Goal: Task Accomplishment & Management: Manage account settings

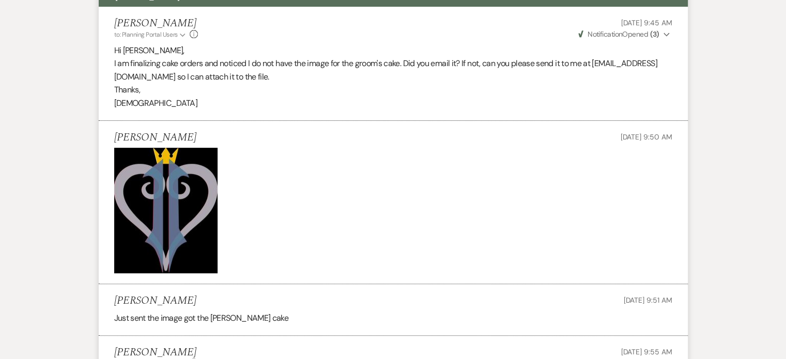
scroll to position [306, 0]
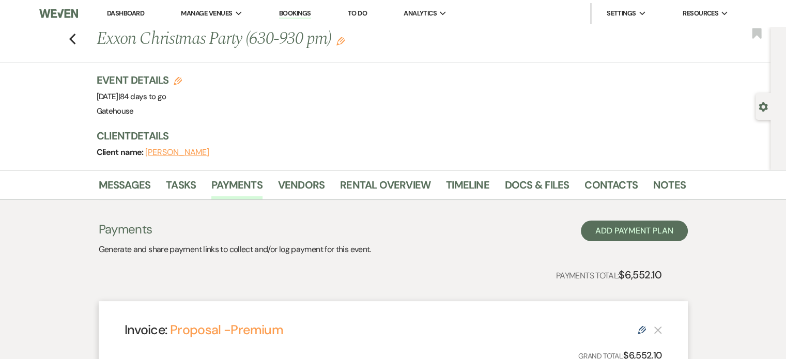
click at [127, 8] on li "Dashboard" at bounding box center [126, 13] width 48 height 21
click at [126, 11] on link "Dashboard" at bounding box center [125, 13] width 37 height 9
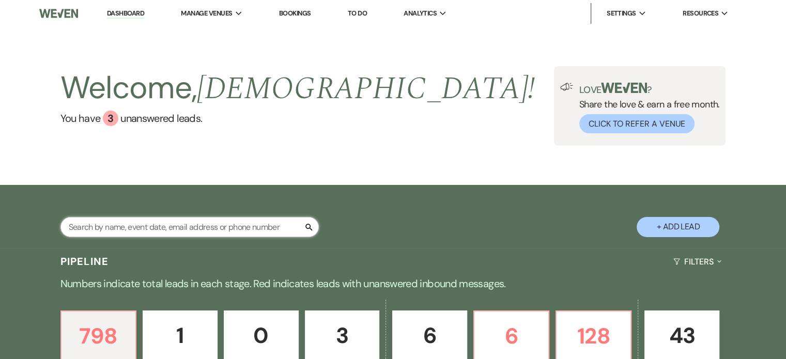
click at [192, 224] on input "text" at bounding box center [189, 227] width 258 height 20
type input "[PERSON_NAME]"
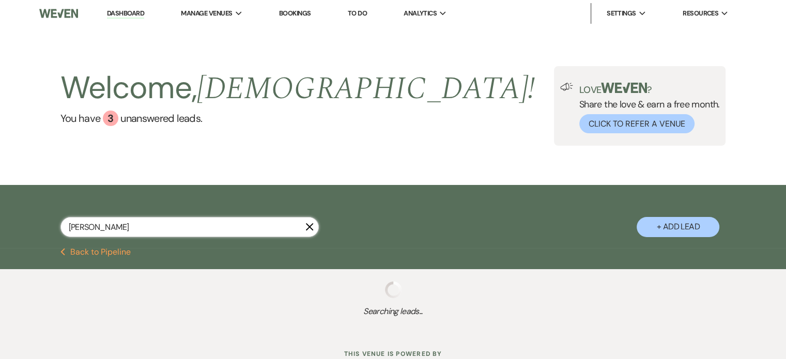
select select "4"
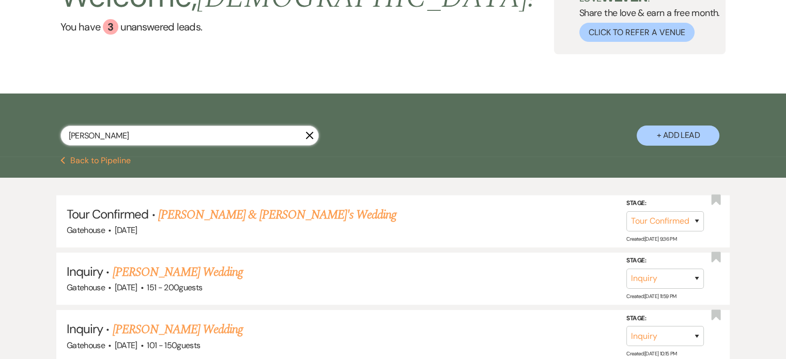
scroll to position [103, 0]
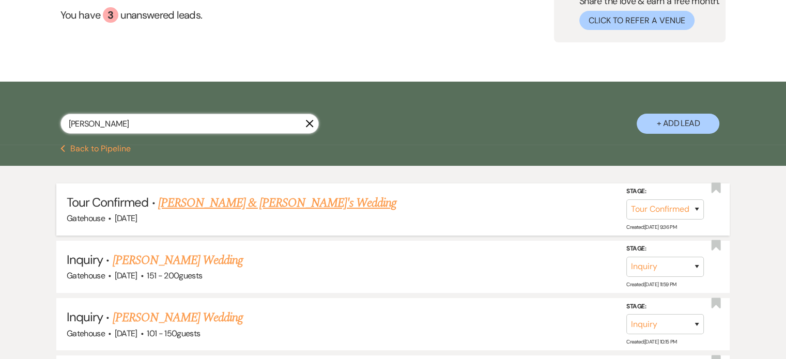
type input "[PERSON_NAME]"
click at [254, 203] on link "[PERSON_NAME] & [PERSON_NAME]'s Wedding" at bounding box center [277, 203] width 239 height 19
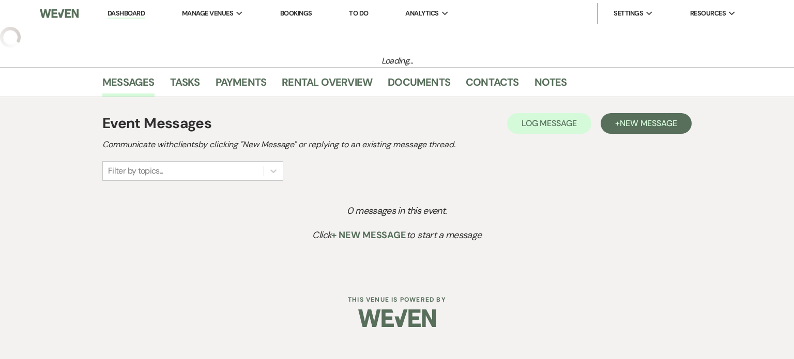
select select "4"
select select "5"
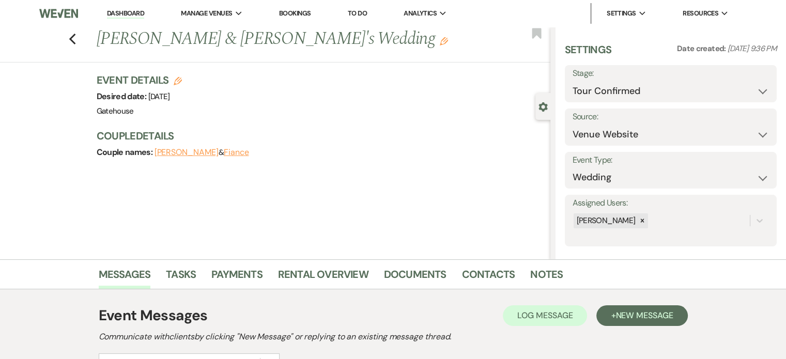
click at [179, 78] on icon "Edit" at bounding box center [178, 81] width 8 height 8
select select "669"
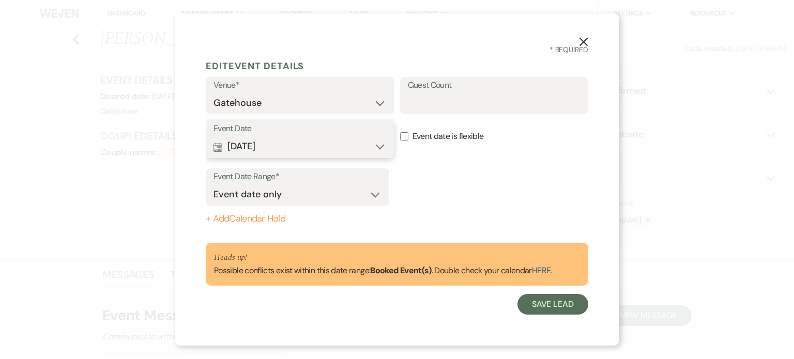
click at [376, 145] on button "Calendar [DATE] Expand" at bounding box center [299, 146] width 173 height 21
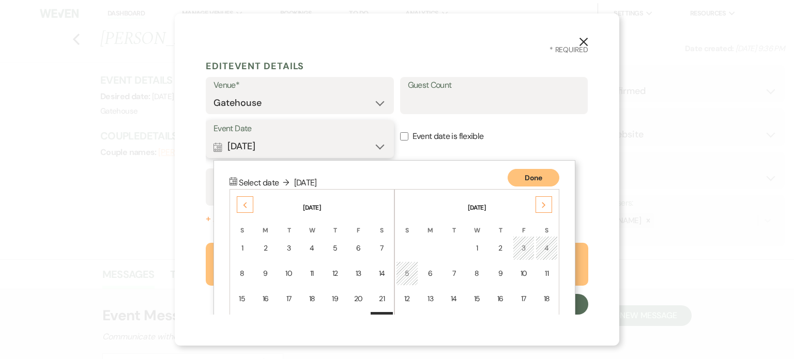
scroll to position [86, 0]
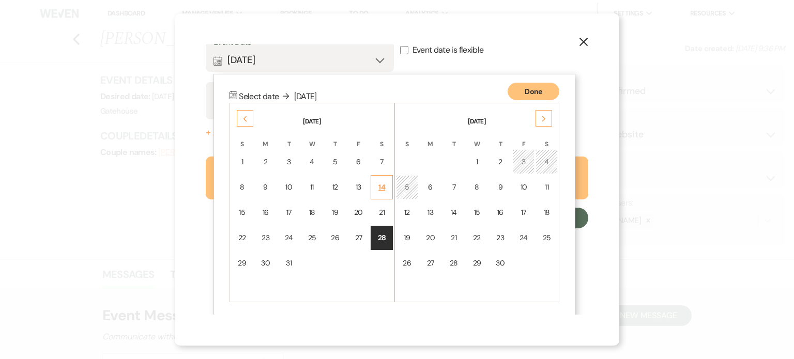
click at [386, 182] on div "14" at bounding box center [381, 187] width 9 height 11
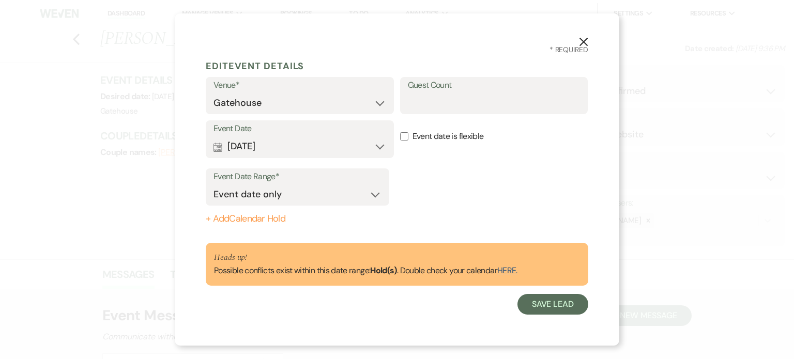
scroll to position [0, 0]
click at [380, 145] on button "Calendar [DATE] Expand" at bounding box center [299, 146] width 173 height 21
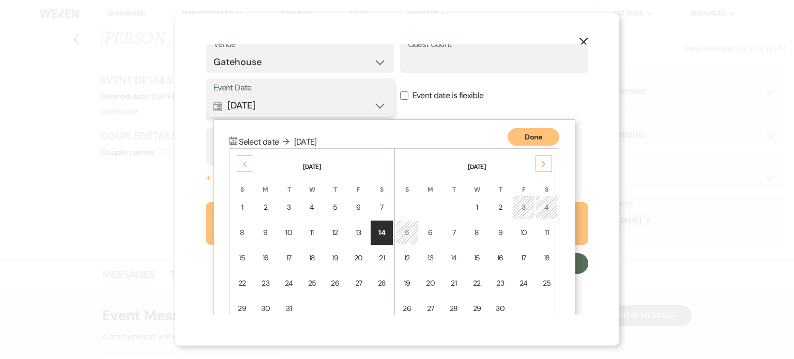
scroll to position [86, 0]
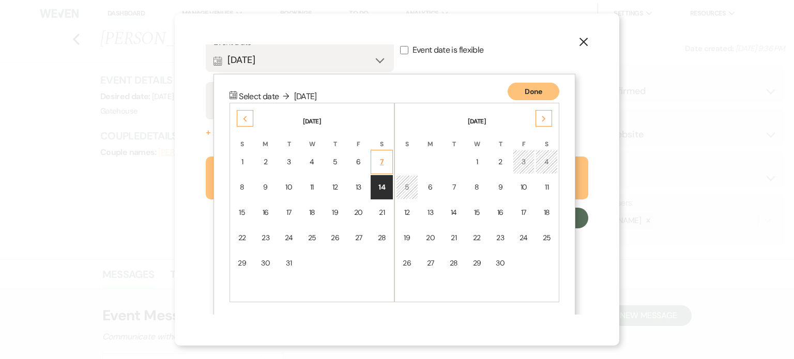
click at [380, 159] on div "7" at bounding box center [381, 162] width 9 height 11
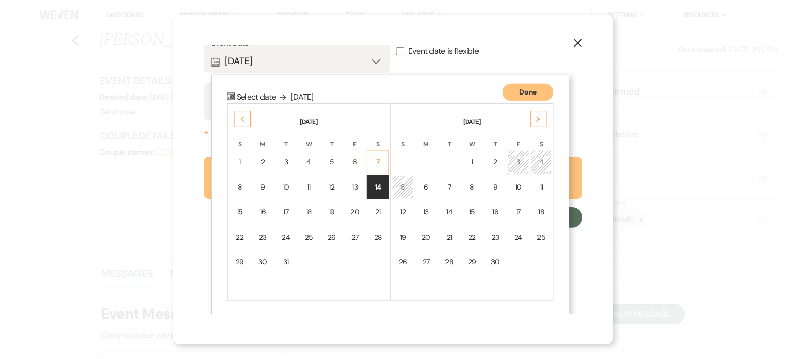
scroll to position [0, 0]
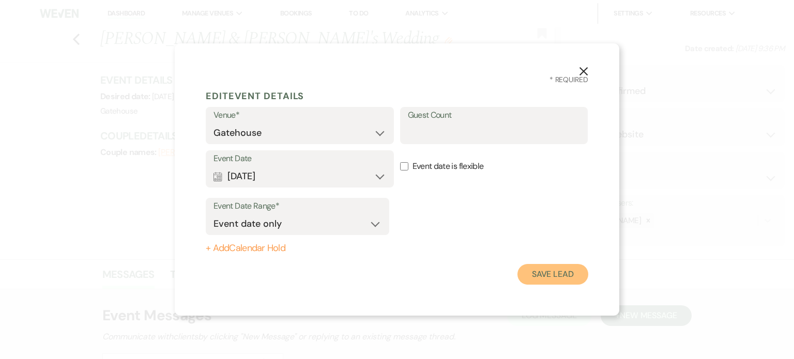
click at [555, 272] on button "Save Lead" at bounding box center [552, 274] width 71 height 21
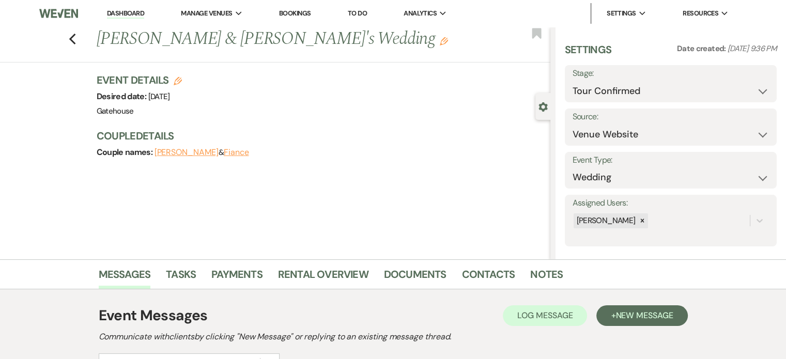
click at [182, 80] on use "button" at bounding box center [178, 81] width 8 height 8
select select "669"
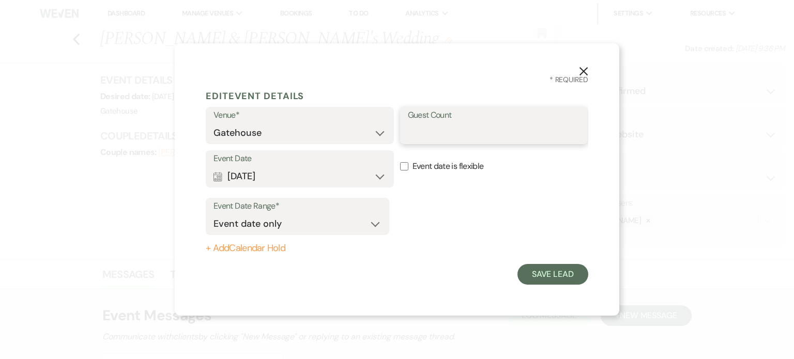
click at [455, 133] on input "Guest Count" at bounding box center [494, 133] width 173 height 20
type input "75"
click at [562, 270] on button "Save Lead" at bounding box center [552, 274] width 71 height 21
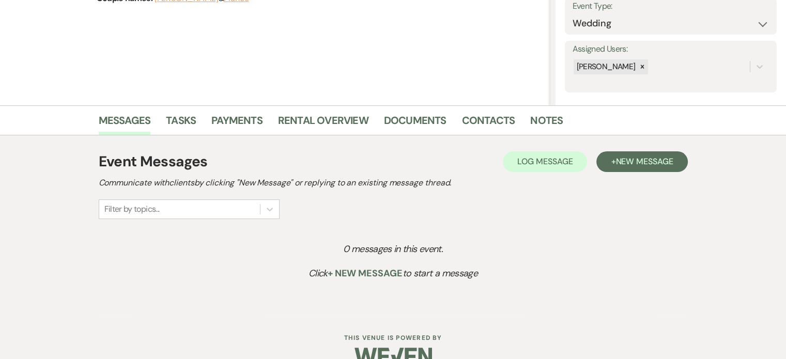
scroll to position [155, 0]
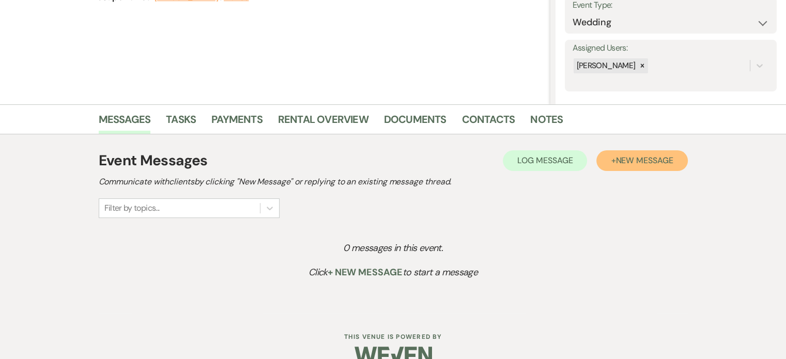
click at [648, 160] on span "New Message" at bounding box center [644, 160] width 57 height 11
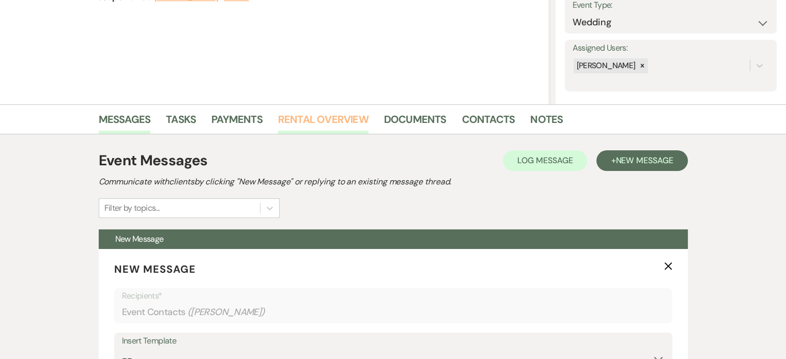
click at [333, 119] on link "Rental Overview" at bounding box center [323, 122] width 90 height 23
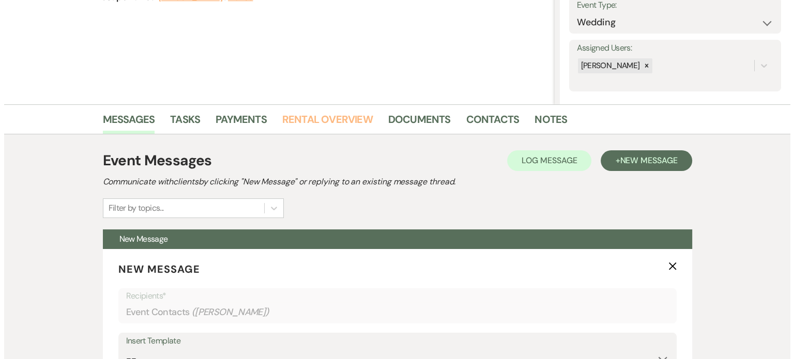
scroll to position [120, 0]
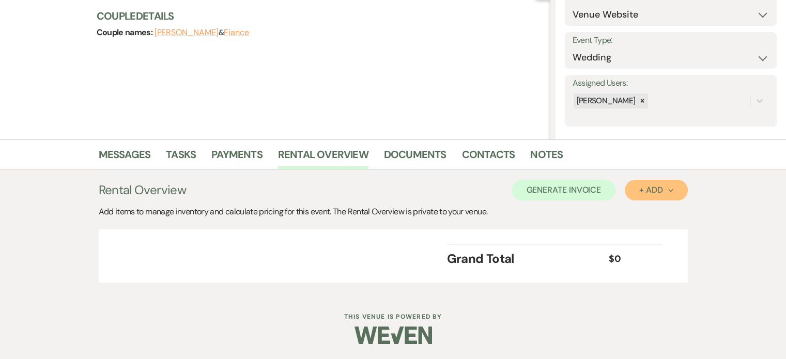
click at [640, 186] on div "+ Add Next" at bounding box center [656, 190] width 34 height 8
click at [645, 227] on button "Category" at bounding box center [652, 230] width 54 height 16
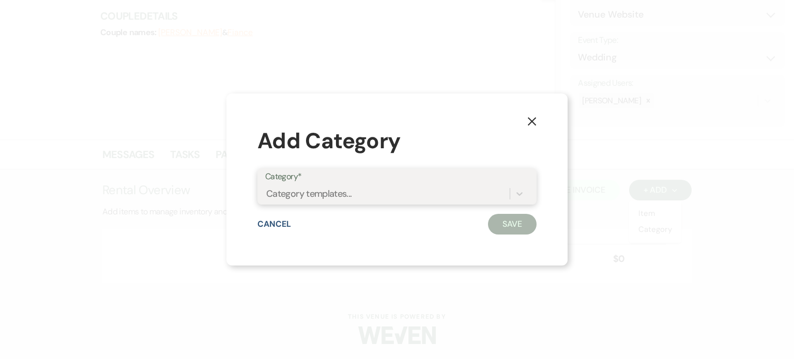
click at [456, 194] on div "Category templates..." at bounding box center [387, 194] width 245 height 18
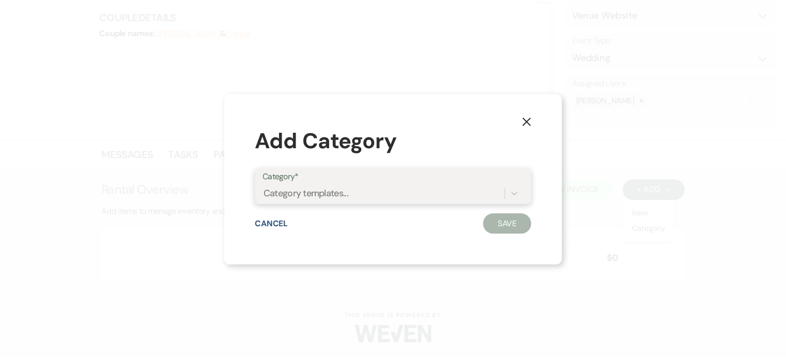
scroll to position [0, 0]
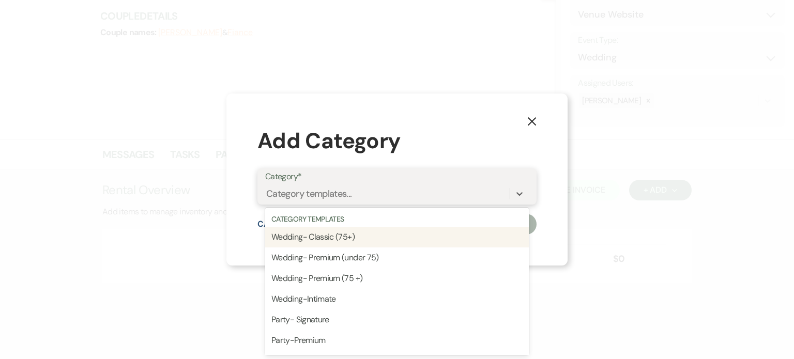
click at [432, 241] on div "Wedding- Classic (75+)" at bounding box center [397, 237] width 264 height 21
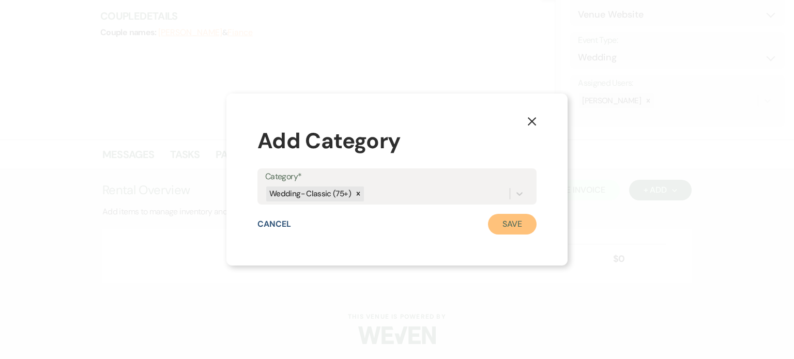
click at [517, 219] on button "Save" at bounding box center [512, 224] width 49 height 21
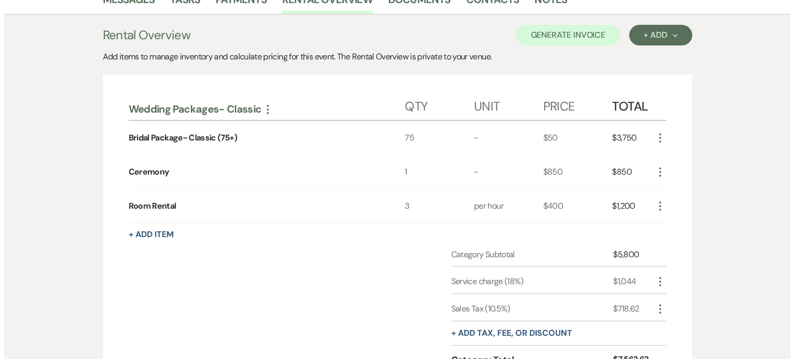
scroll to position [327, 0]
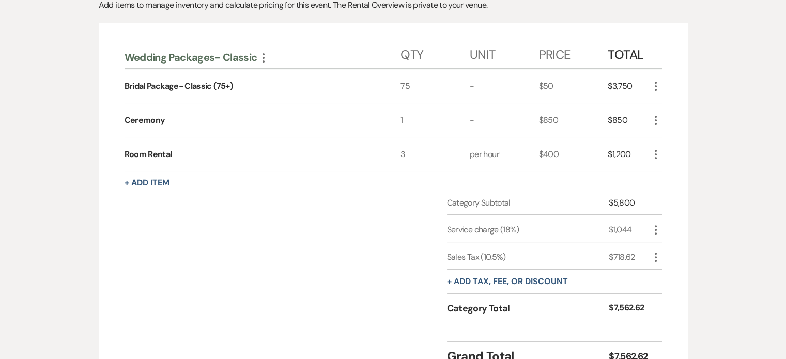
click at [658, 150] on icon "More" at bounding box center [656, 154] width 12 height 12
click at [677, 174] on button "Pencil Edit" at bounding box center [677, 174] width 54 height 17
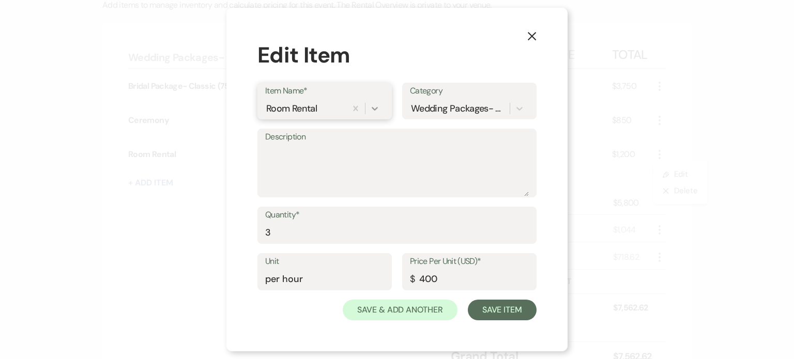
click at [376, 105] on icon at bounding box center [375, 108] width 10 height 10
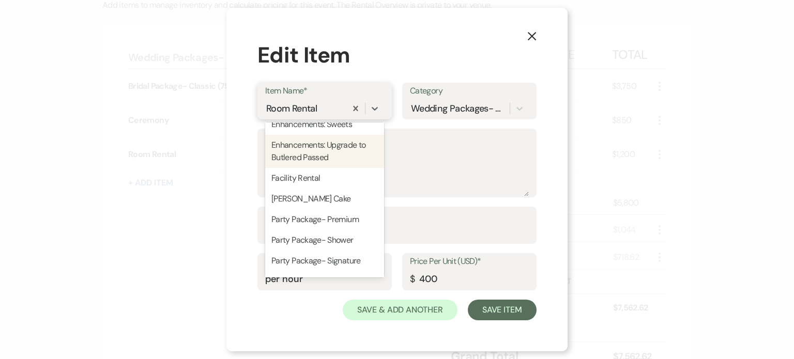
scroll to position [569, 0]
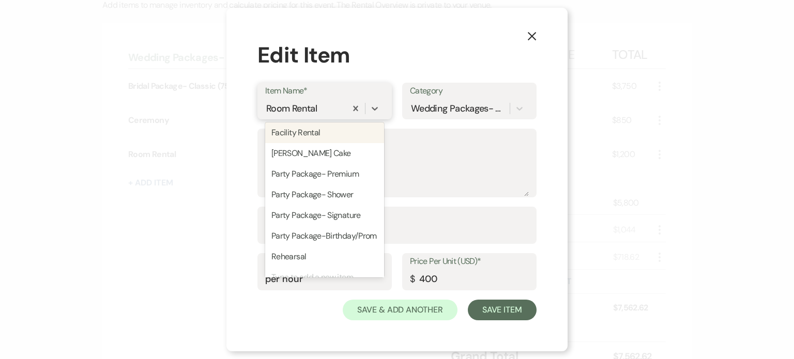
click at [314, 143] on div "Facility Rental" at bounding box center [324, 133] width 119 height 21
type input "hours"
type input "200"
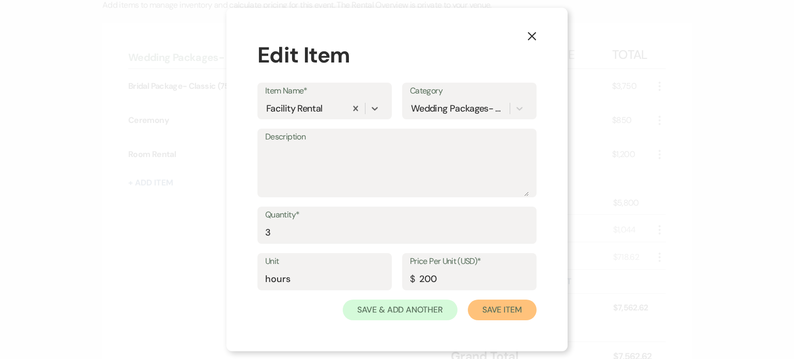
click at [495, 310] on button "Save Item" at bounding box center [502, 310] width 69 height 21
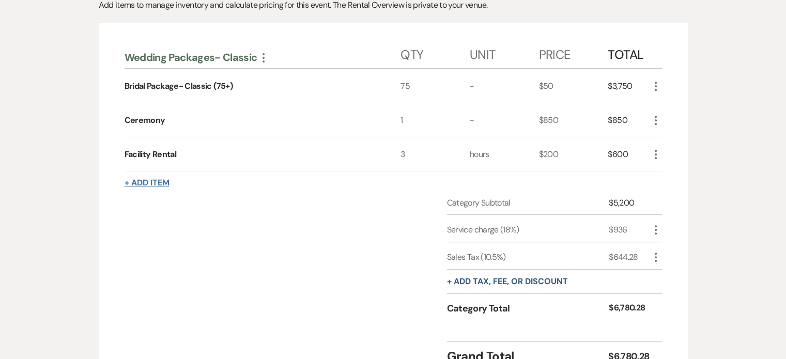
click at [152, 180] on button "+ Add Item" at bounding box center [147, 183] width 45 height 8
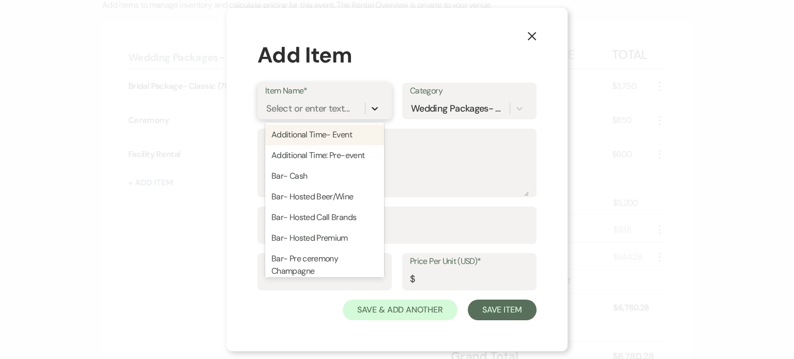
click at [373, 108] on icon at bounding box center [375, 108] width 10 height 10
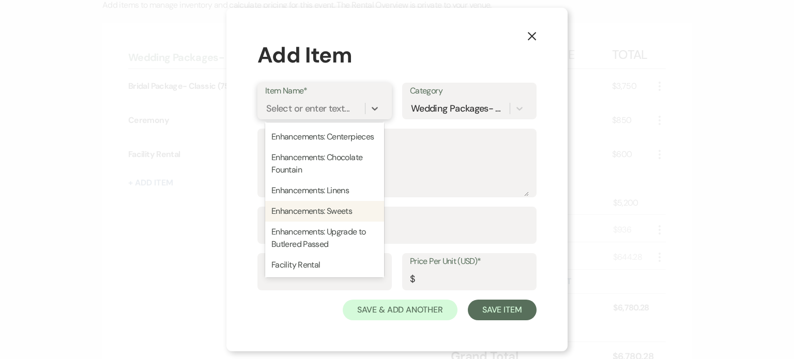
scroll to position [414, 0]
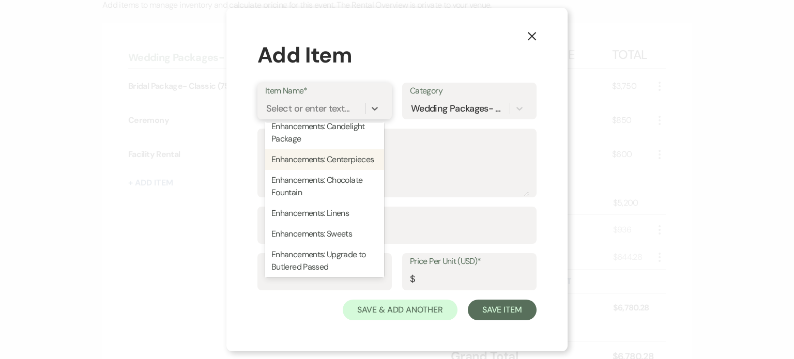
click at [316, 169] on div "Enhancements: Centerpieces" at bounding box center [324, 159] width 119 height 21
type input "15"
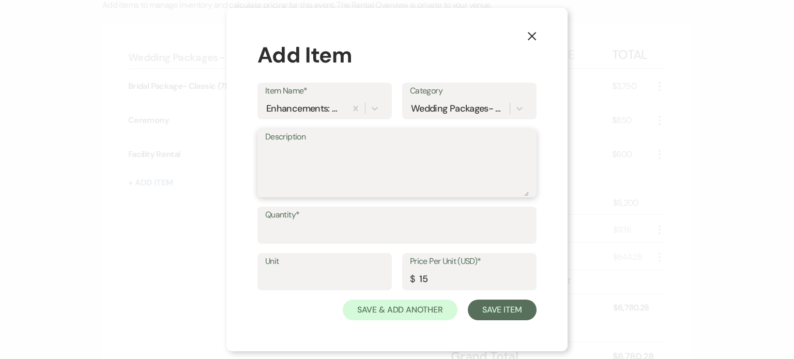
click at [330, 171] on textarea "Description" at bounding box center [397, 171] width 264 height 52
click at [298, 227] on input "Quantity*" at bounding box center [397, 233] width 264 height 20
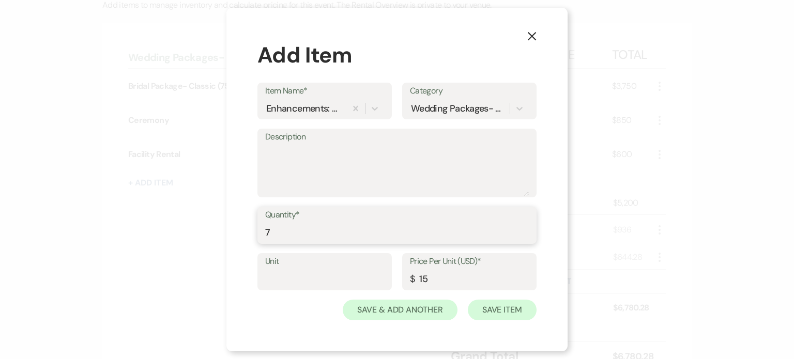
type input "7"
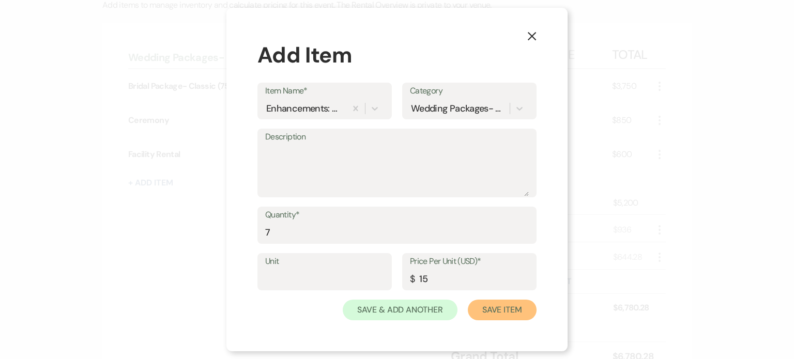
click at [507, 309] on button "Save Item" at bounding box center [502, 310] width 69 height 21
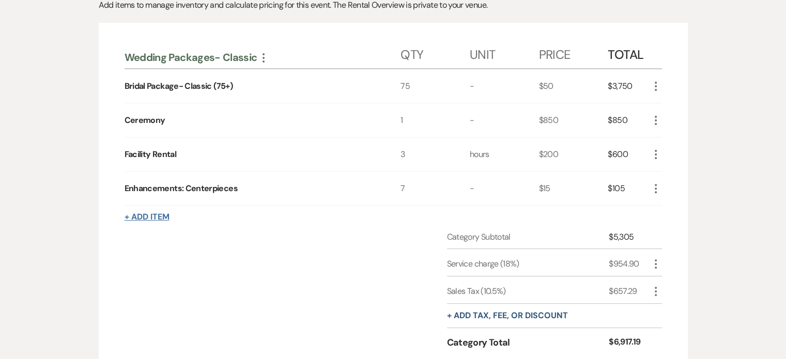
click at [157, 215] on button "+ Add Item" at bounding box center [147, 217] width 45 height 8
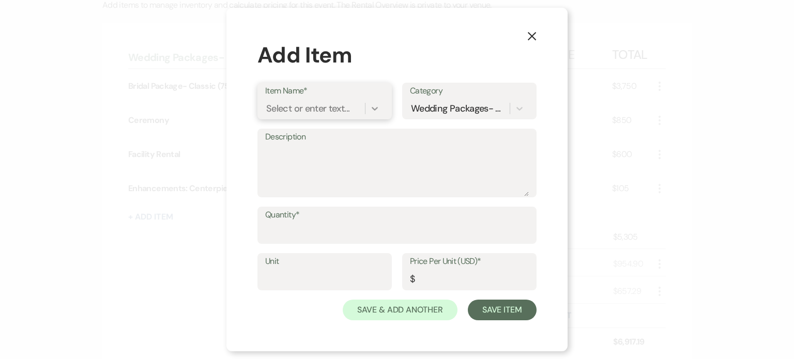
click at [370, 111] on icon at bounding box center [375, 108] width 10 height 10
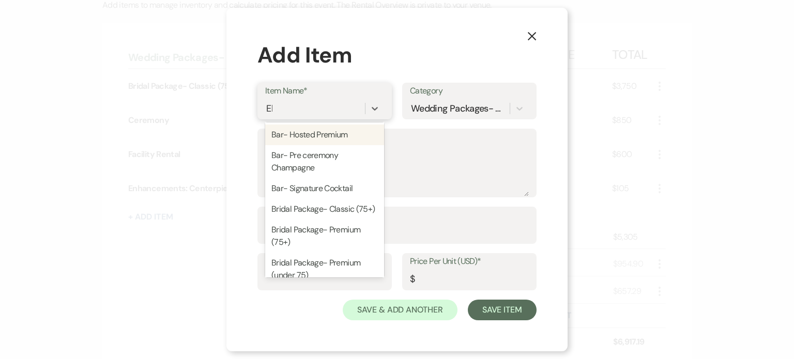
scroll to position [0, 0]
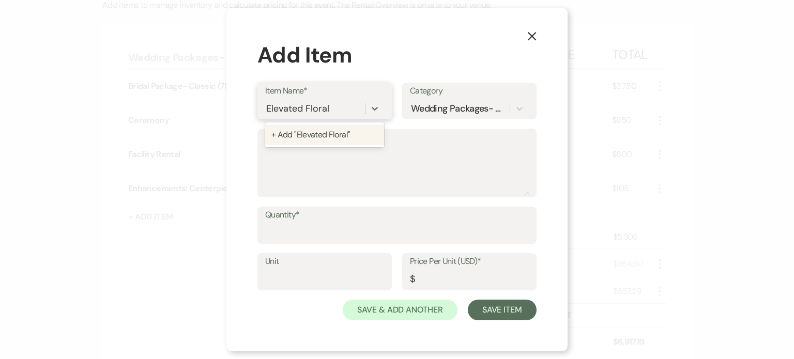
type input "Elevated Florals"
click at [307, 132] on div "+ Add "Elevated Florals"" at bounding box center [324, 135] width 119 height 21
click at [370, 163] on textarea "Description" at bounding box center [397, 171] width 264 height 52
click at [299, 147] on textarea "gazebo florals" at bounding box center [397, 171] width 264 height 52
type textarea "gazebo/aisle florals"
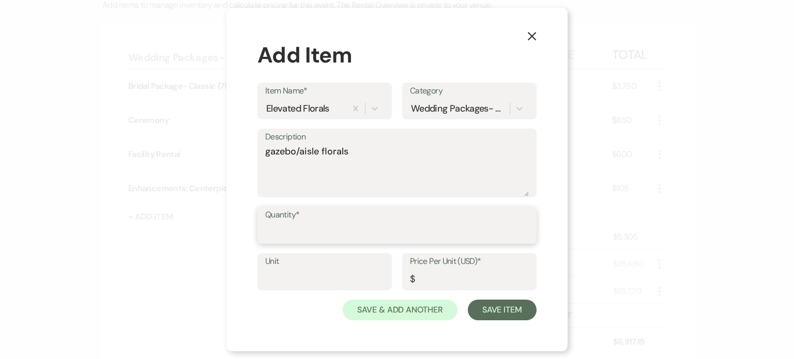
click at [308, 228] on input "Quantity*" at bounding box center [397, 233] width 264 height 20
type input "1"
click at [421, 274] on input "Price Per Unit (USD)*" at bounding box center [469, 279] width 119 height 20
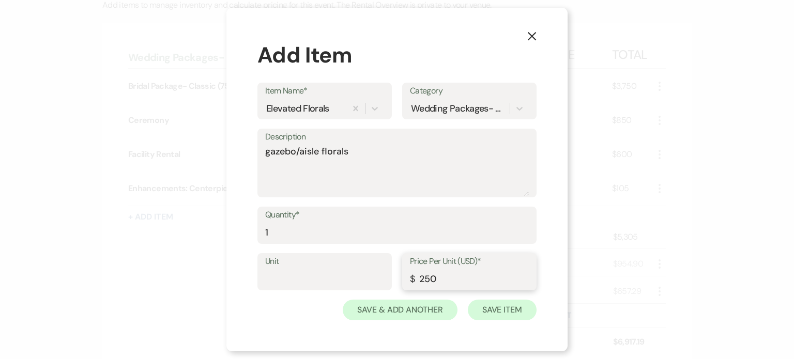
type input "250"
click at [509, 309] on button "Save Item" at bounding box center [502, 310] width 69 height 21
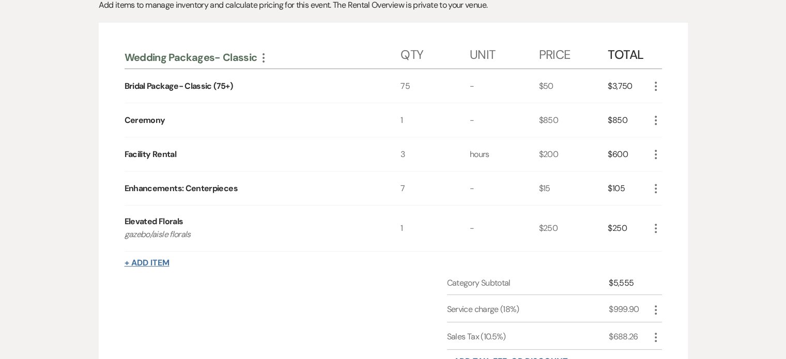
click at [167, 261] on button "+ Add Item" at bounding box center [147, 263] width 45 height 8
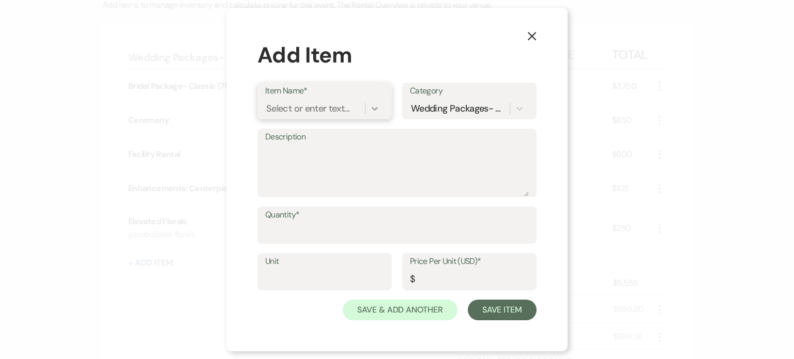
click at [371, 109] on icon at bounding box center [375, 108] width 10 height 10
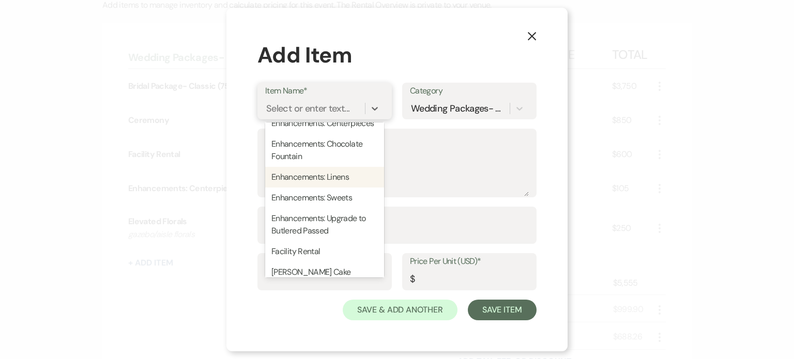
scroll to position [465, 0]
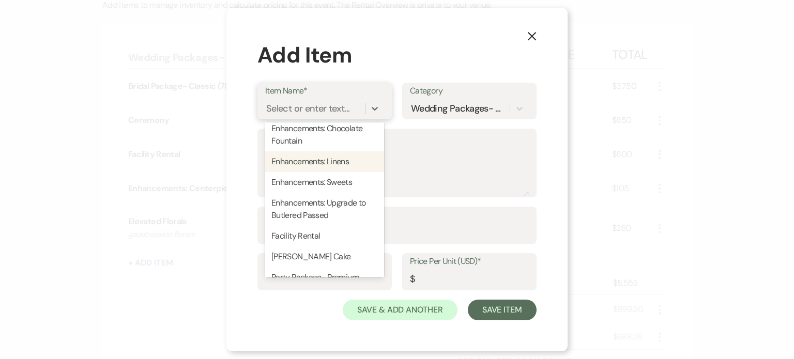
click at [346, 172] on div "Enhancements: Linens" at bounding box center [324, 161] width 119 height 21
type input "15"
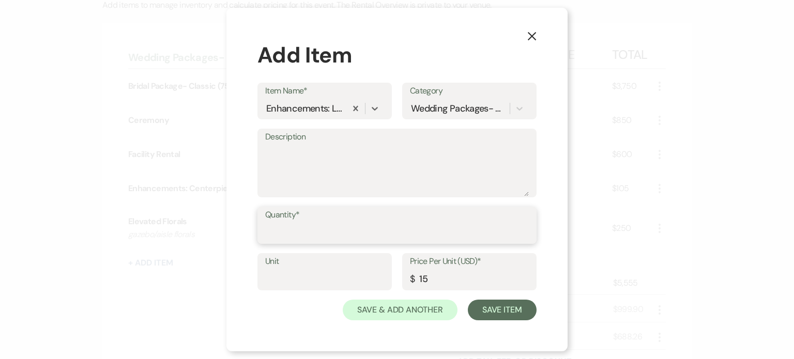
click at [308, 231] on input "Quantity*" at bounding box center [397, 233] width 264 height 20
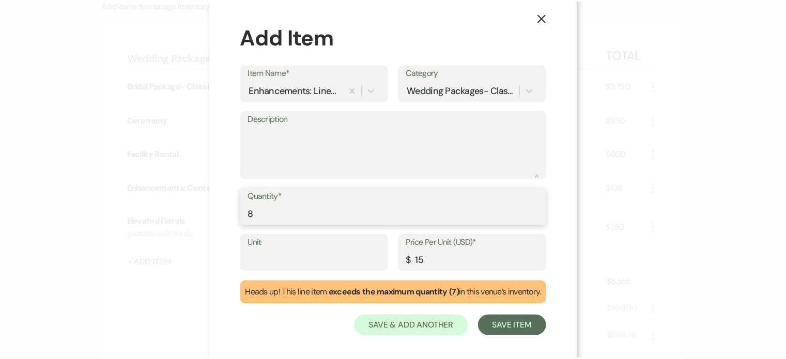
scroll to position [19, 0]
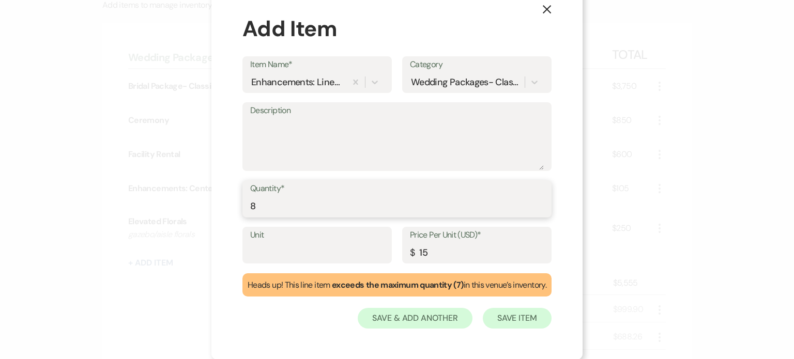
type input "8"
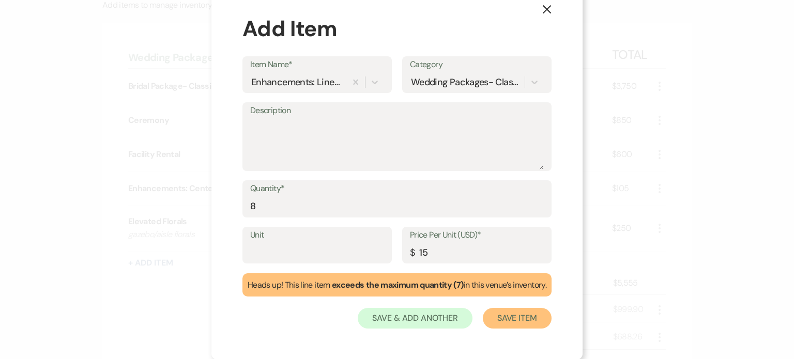
click at [519, 320] on button "Save Item" at bounding box center [517, 318] width 69 height 21
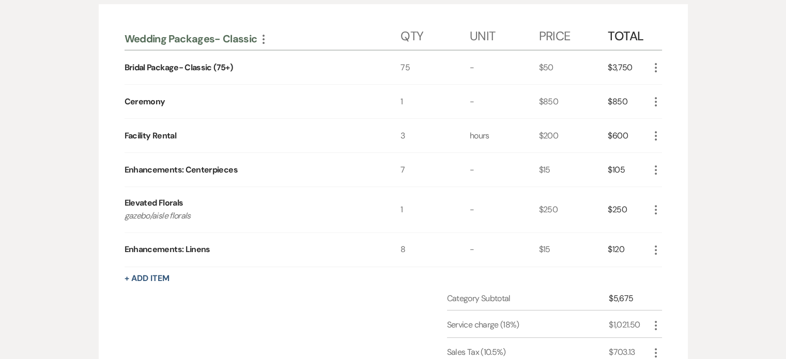
scroll to position [327, 0]
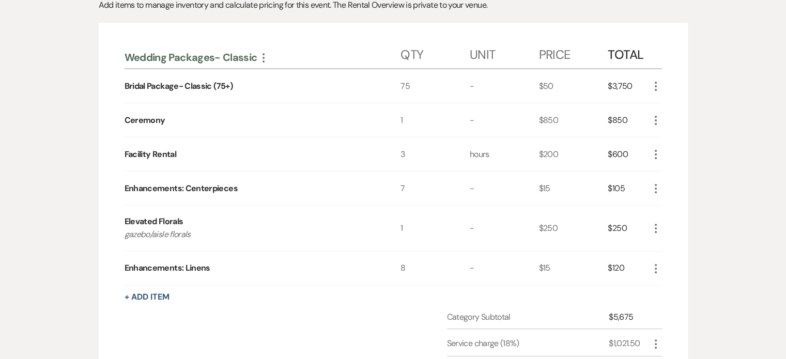
click at [655, 182] on icon "More" at bounding box center [656, 188] width 12 height 12
click at [669, 207] on button "Pencil Edit" at bounding box center [677, 209] width 54 height 17
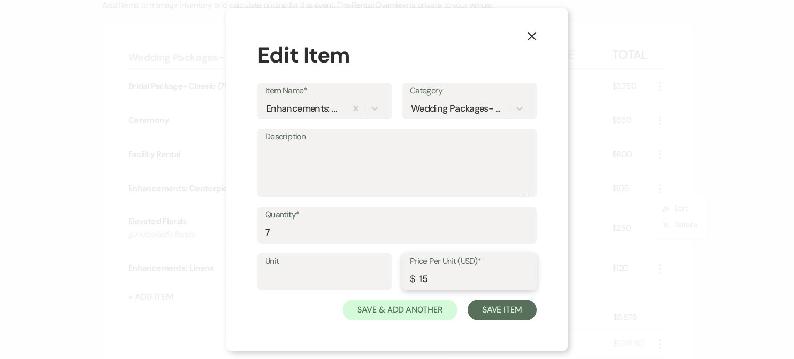
drag, startPoint x: 432, startPoint y: 282, endPoint x: 414, endPoint y: 282, distance: 18.6
click at [414, 282] on div "Price Per Unit (USD)* $ 15" at bounding box center [469, 271] width 134 height 37
type input "20"
click at [492, 304] on button "Save Item" at bounding box center [502, 310] width 69 height 21
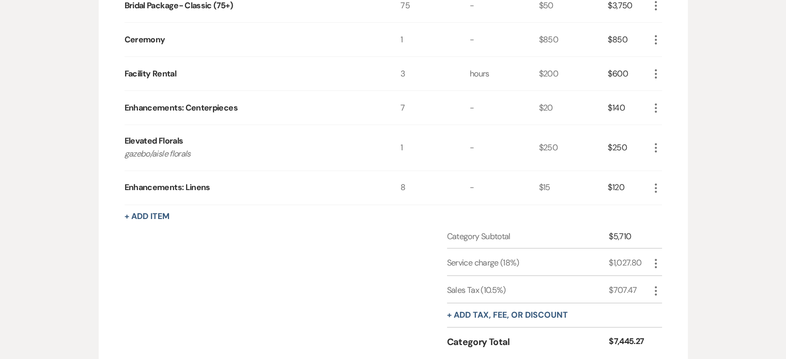
scroll to position [430, 0]
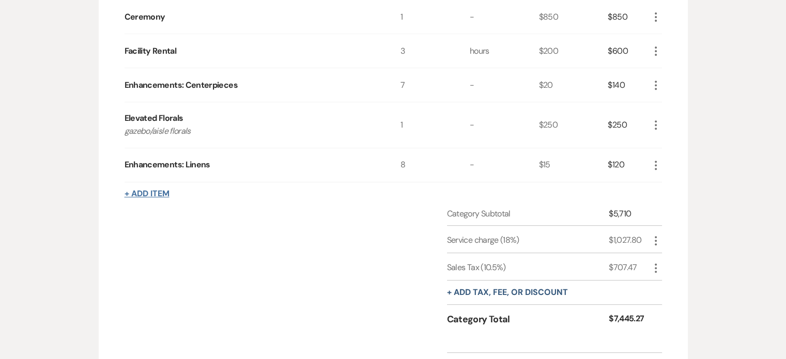
click at [143, 190] on button "+ Add Item" at bounding box center [147, 194] width 45 height 8
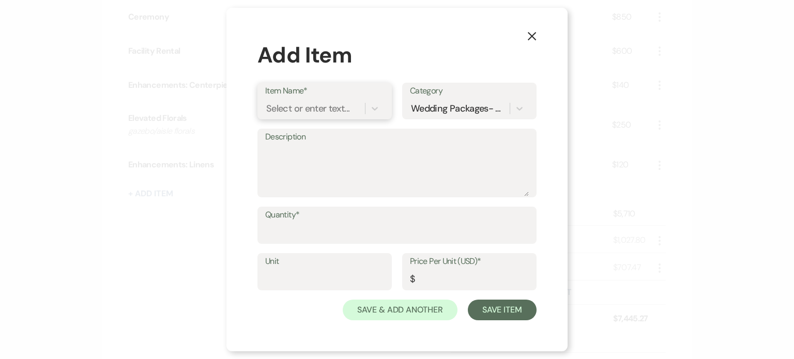
click at [316, 111] on div "Select or enter text..." at bounding box center [307, 109] width 83 height 14
type input "Mocktails"
click at [332, 134] on div "+ Add "Mocktails"" at bounding box center [324, 135] width 119 height 21
click at [287, 155] on textarea "Description" at bounding box center [397, 171] width 264 height 52
type textarea "2 types"
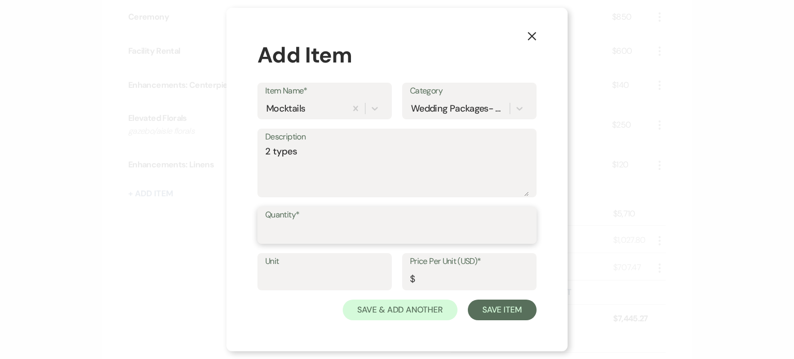
click at [318, 229] on input "Quantity*" at bounding box center [397, 233] width 264 height 20
type input "75"
click at [429, 276] on input "Price Per Unit (USD)*" at bounding box center [469, 279] width 119 height 20
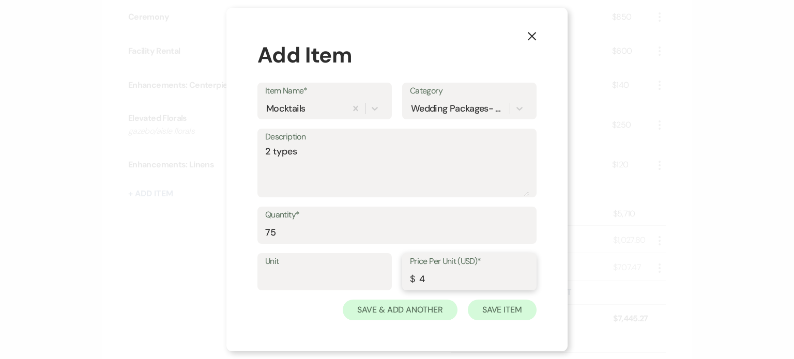
type input "4"
click at [501, 303] on button "Save Item" at bounding box center [502, 310] width 69 height 21
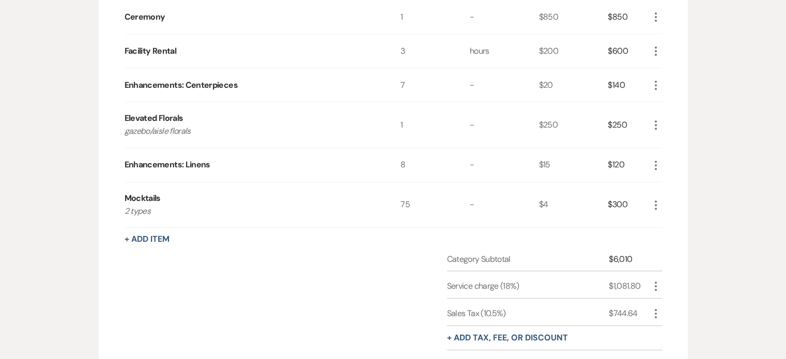
click at [655, 200] on icon "More" at bounding box center [656, 205] width 12 height 12
click at [672, 218] on button "Pencil Edit" at bounding box center [677, 225] width 54 height 17
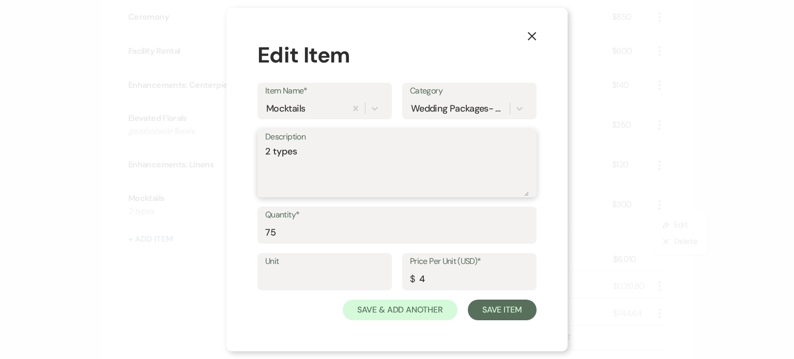
click at [315, 150] on textarea "2 types" at bounding box center [397, 171] width 264 height 52
type textarea "2 types with garnish"
click at [497, 308] on button "Save Item" at bounding box center [502, 310] width 69 height 21
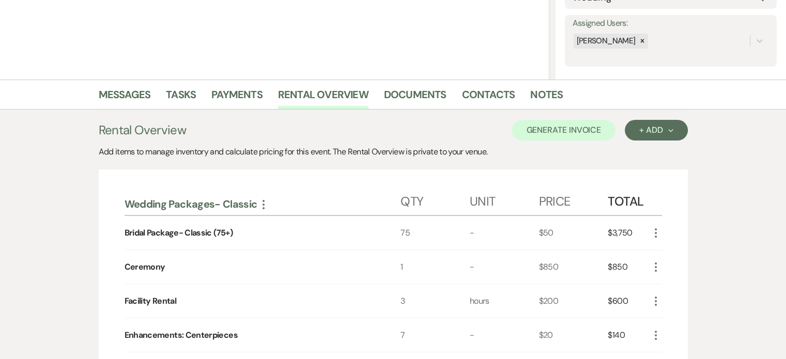
scroll to position [115, 0]
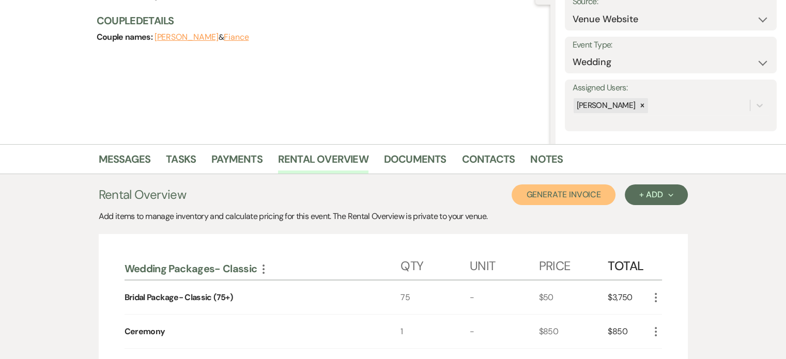
click at [571, 192] on button "Generate Invoice" at bounding box center [564, 195] width 104 height 21
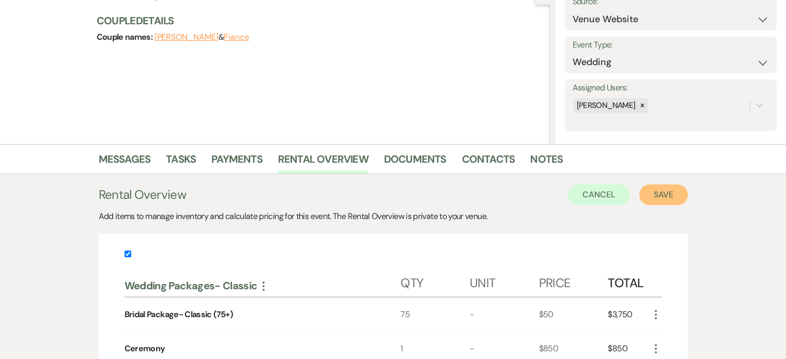
click at [662, 195] on button "Save" at bounding box center [663, 195] width 49 height 21
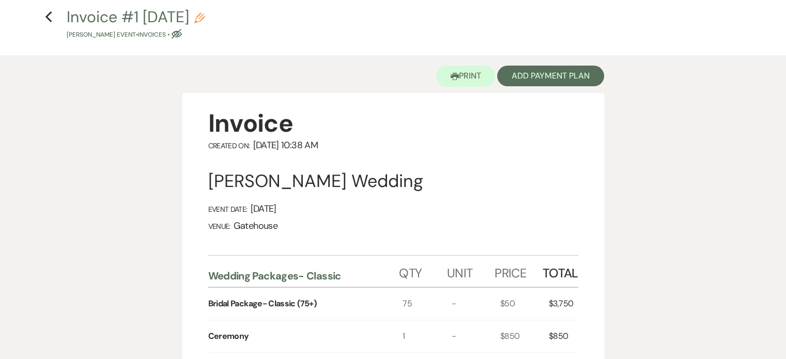
scroll to position [103, 0]
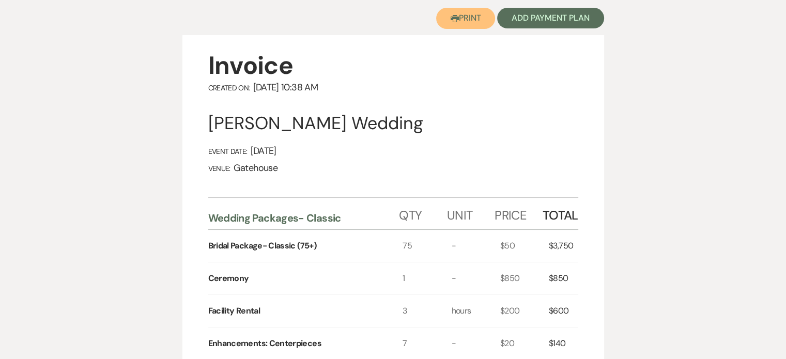
click at [459, 15] on button "Printer Print" at bounding box center [465, 18] width 59 height 21
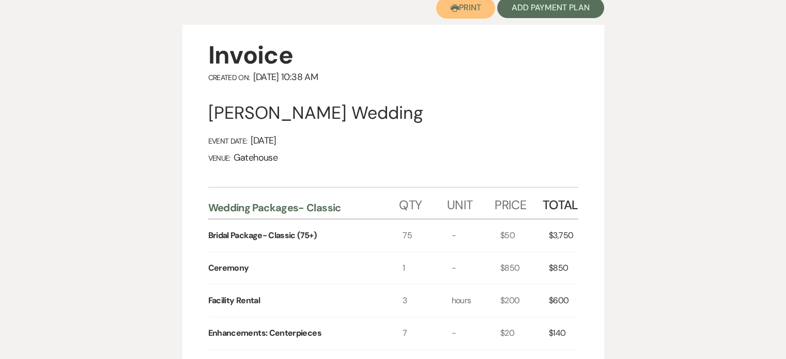
scroll to position [50, 0]
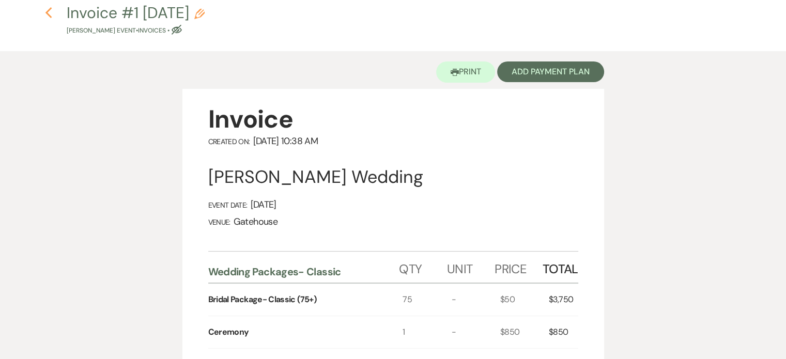
click at [50, 13] on icon "Previous" at bounding box center [49, 13] width 8 height 12
select select "4"
select select "5"
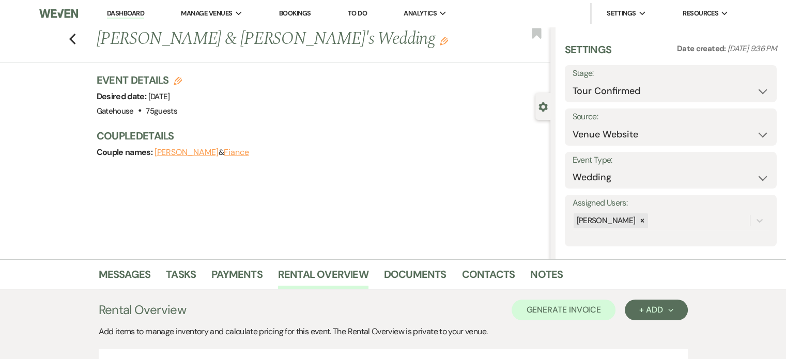
click at [181, 78] on use "button" at bounding box center [178, 81] width 8 height 8
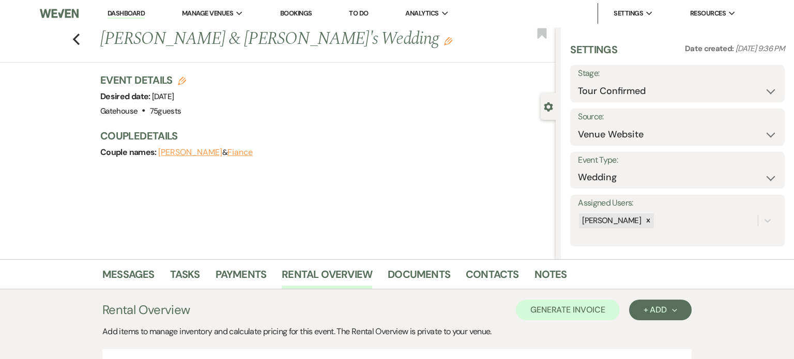
select select "669"
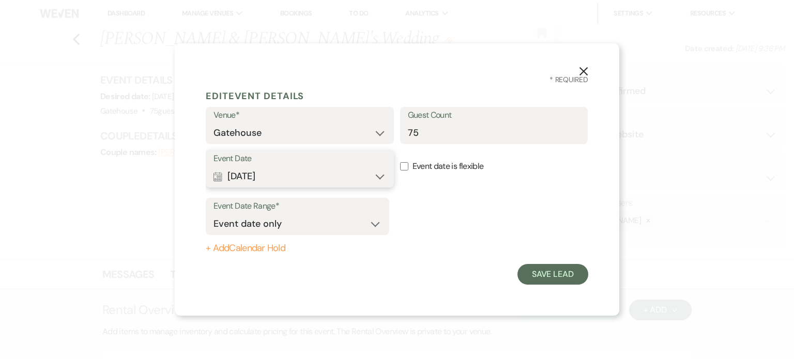
click at [379, 177] on button "Calendar [DATE] Expand" at bounding box center [299, 176] width 173 height 21
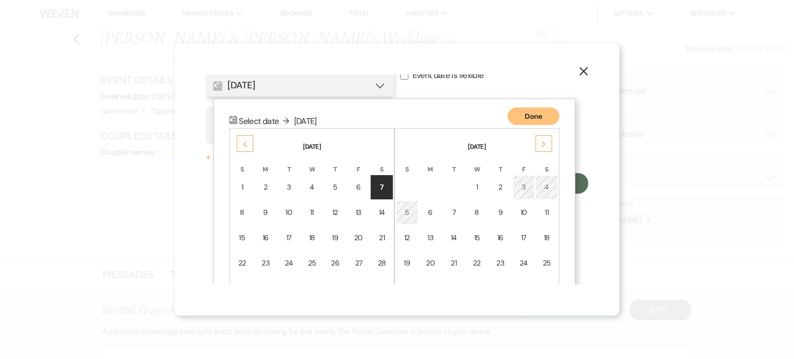
scroll to position [131, 0]
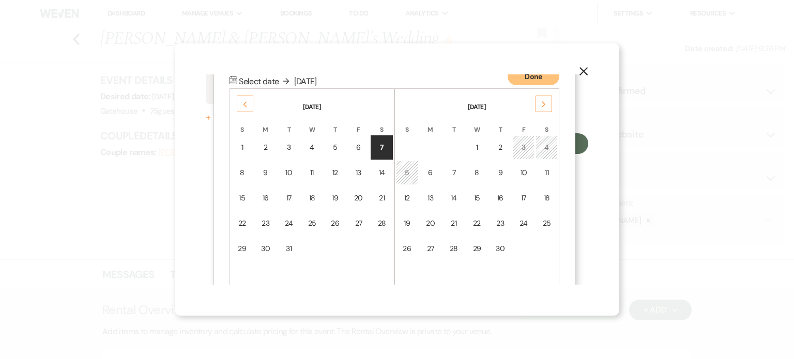
click at [59, 189] on div "X * Required Edit Event Details Venue* Gatehouse Guest Count 75 Event Date Cale…" at bounding box center [397, 179] width 794 height 359
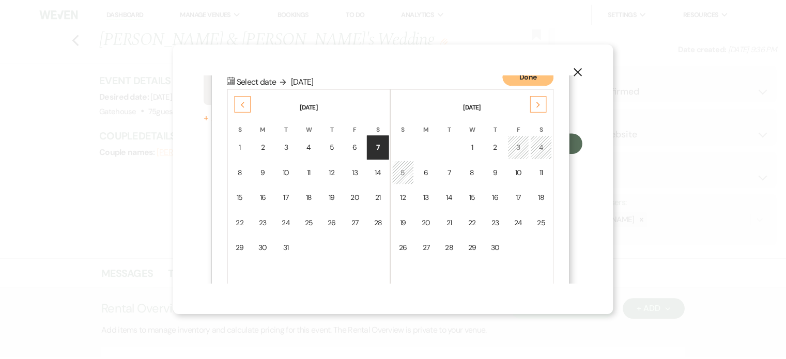
scroll to position [0, 0]
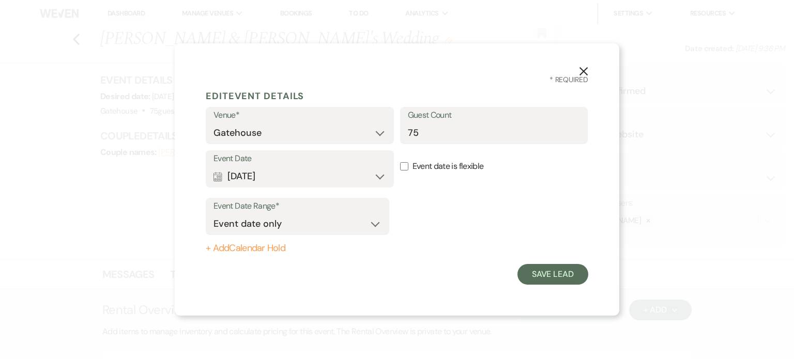
click at [588, 68] on icon "X" at bounding box center [583, 71] width 9 height 9
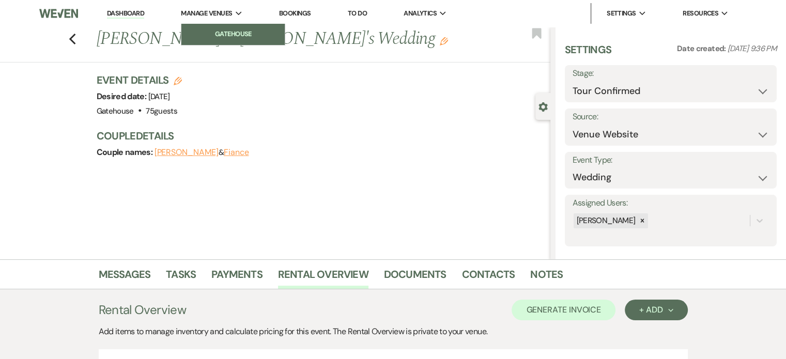
click at [226, 37] on li "Gatehouse" at bounding box center [233, 34] width 93 height 10
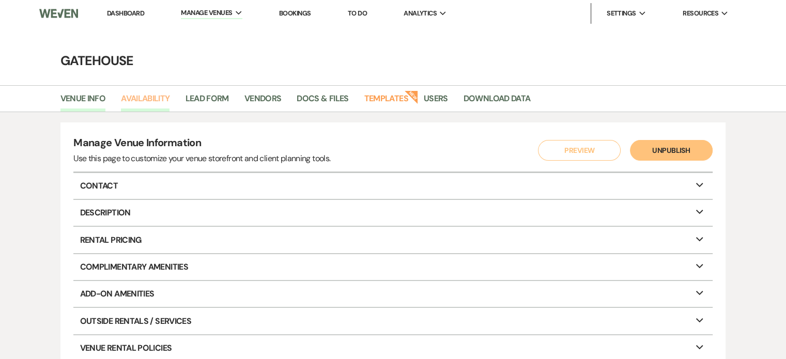
click at [146, 97] on link "Availability" at bounding box center [145, 102] width 49 height 20
select select "2"
select select "2026"
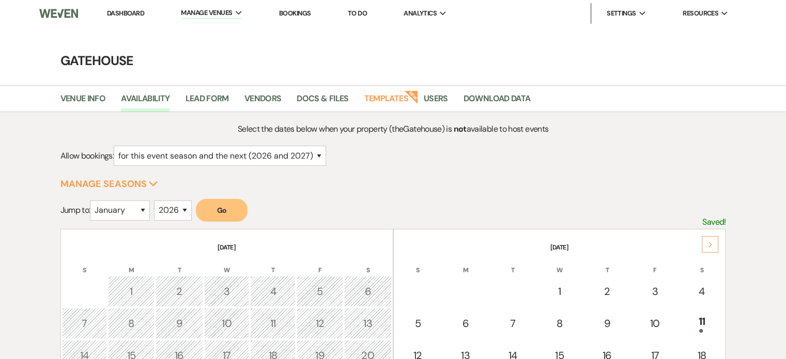
click at [707, 246] on div "Next" at bounding box center [710, 244] width 17 height 17
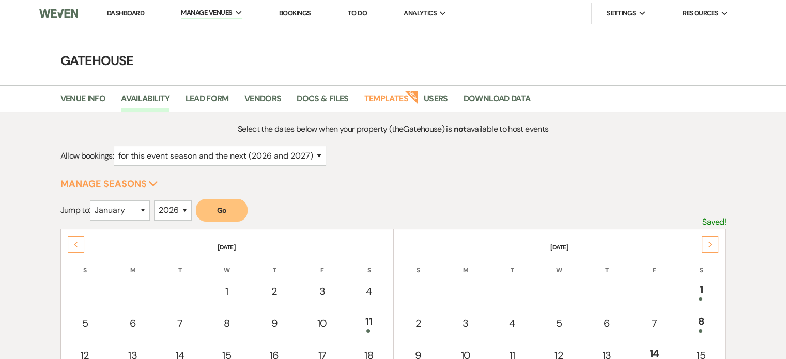
click at [707, 246] on div "Next" at bounding box center [710, 244] width 17 height 17
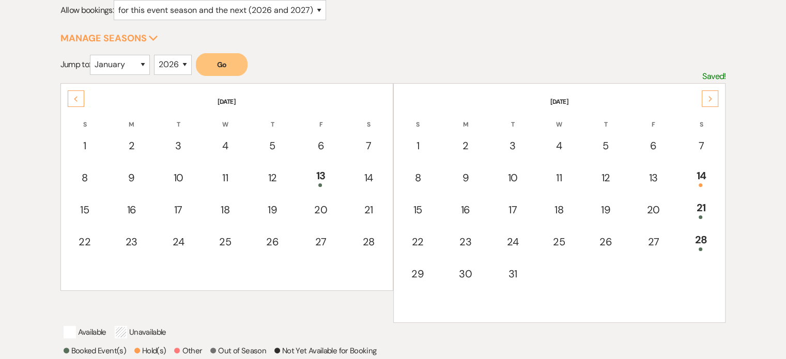
scroll to position [155, 0]
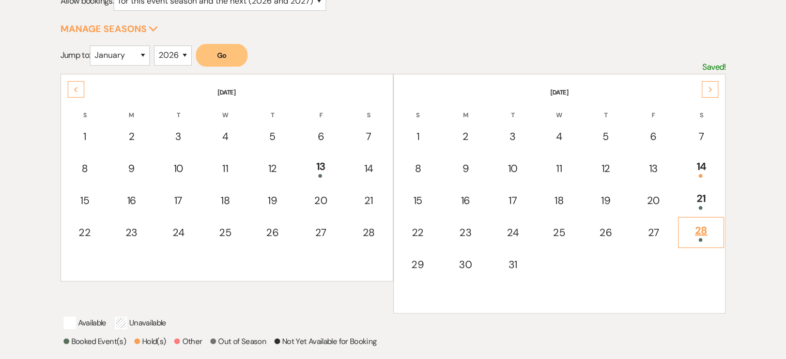
click at [704, 227] on div "28" at bounding box center [701, 232] width 35 height 19
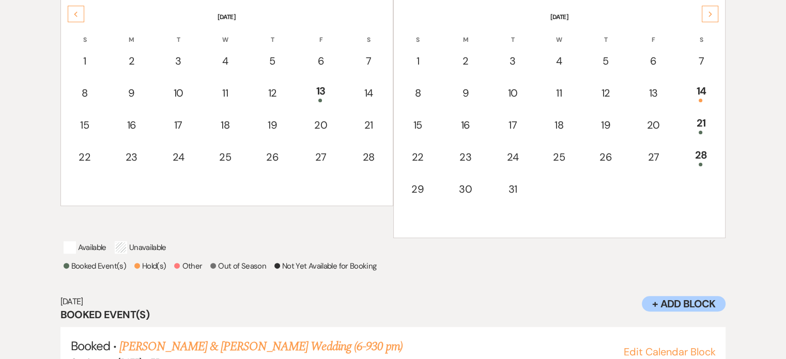
scroll to position [177, 0]
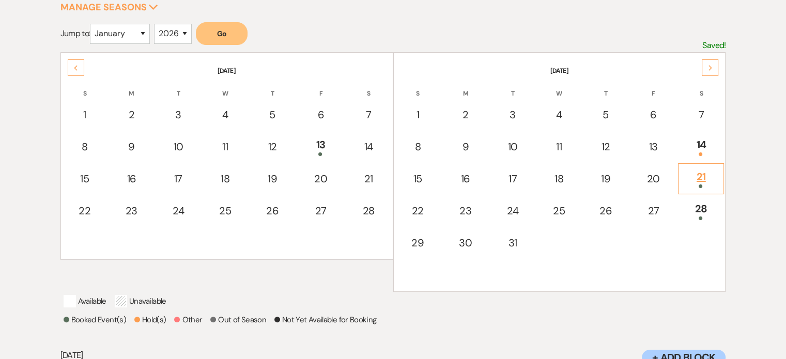
click at [709, 174] on div "21" at bounding box center [701, 178] width 35 height 19
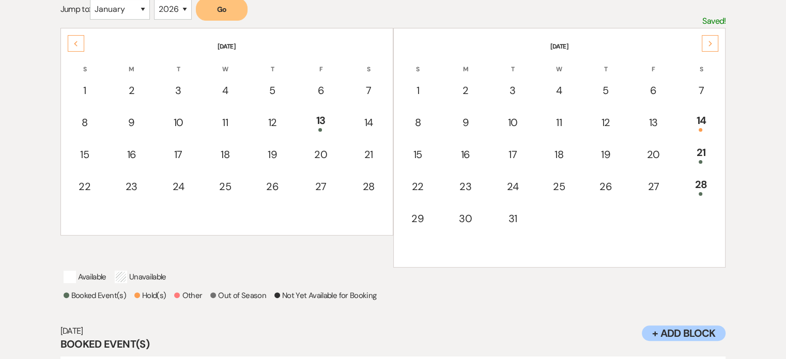
scroll to position [125, 0]
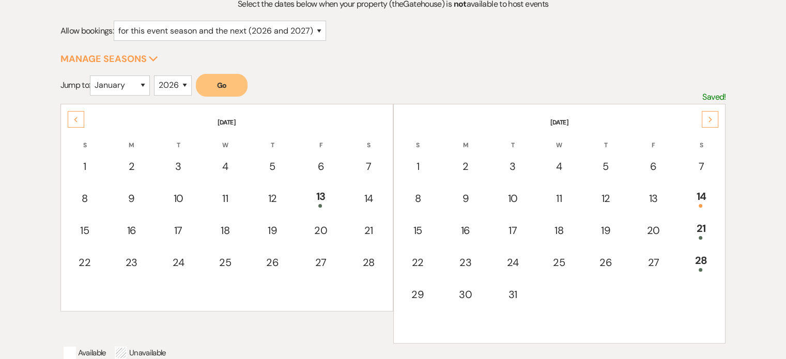
click at [712, 117] on icon "Next" at bounding box center [710, 120] width 5 height 6
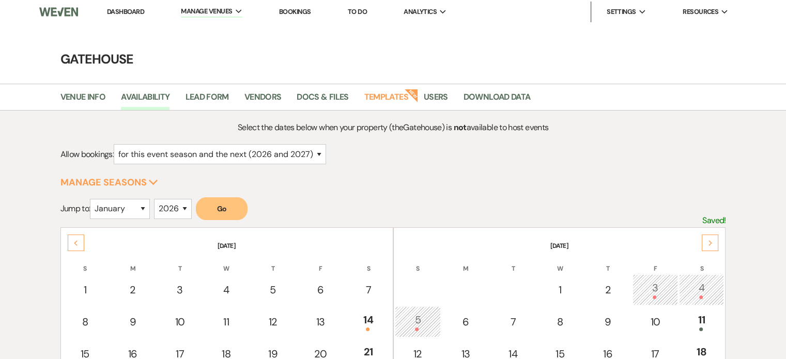
scroll to position [0, 0]
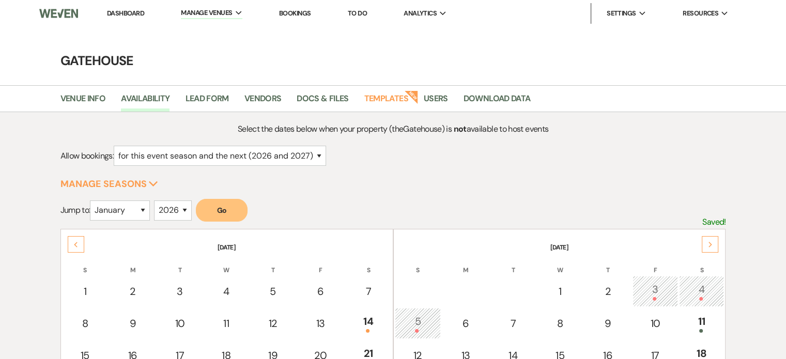
click at [123, 12] on link "Dashboard" at bounding box center [125, 13] width 37 height 9
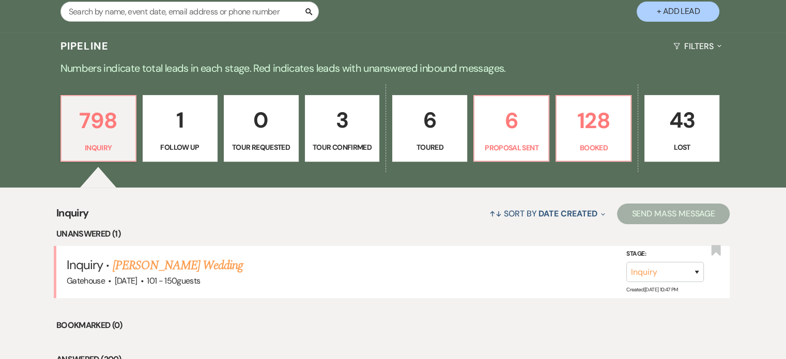
scroll to position [207, 0]
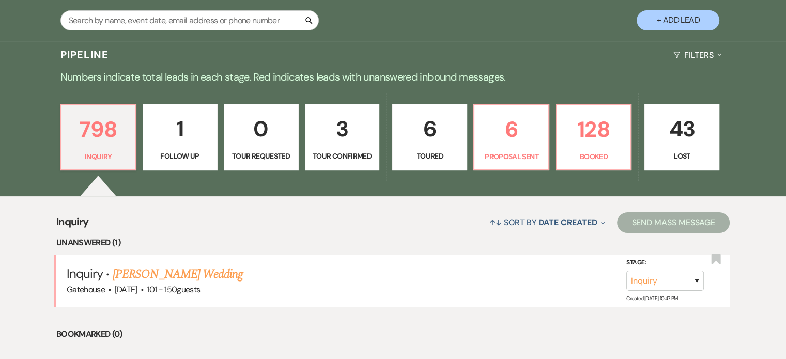
click at [345, 130] on p "3" at bounding box center [343, 129] width 62 height 35
select select "4"
select select "6"
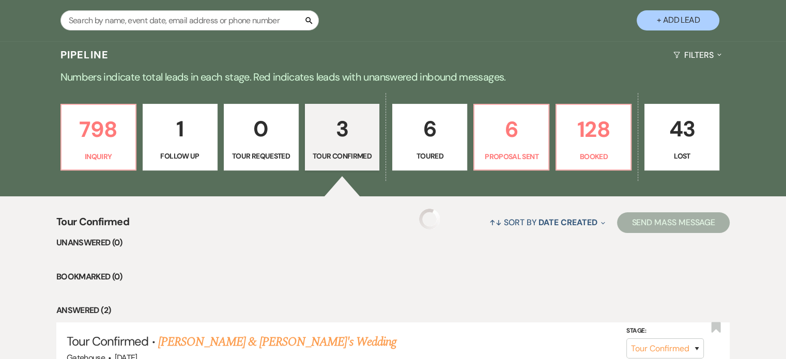
select select "4"
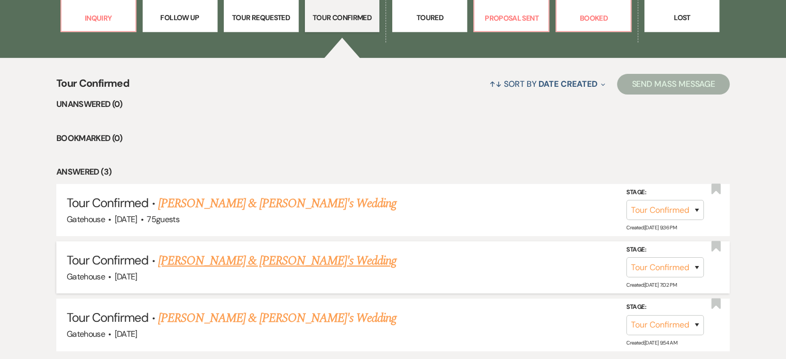
scroll to position [362, 0]
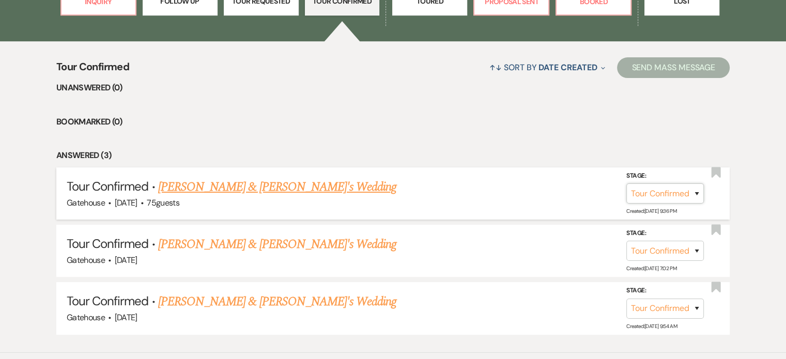
click at [699, 193] on select "Inquiry Follow Up Tour Requested Tour Confirmed Toured Proposal Sent Booked Lost" at bounding box center [666, 194] width 78 height 20
select select "6"
click at [627, 184] on select "Inquiry Follow Up Tour Requested Tour Confirmed Toured Proposal Sent Booked Lost" at bounding box center [666, 194] width 78 height 20
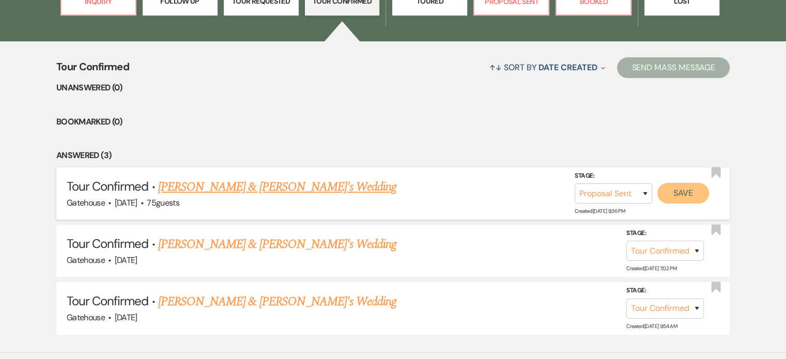
click at [671, 191] on button "Save" at bounding box center [684, 193] width 52 height 21
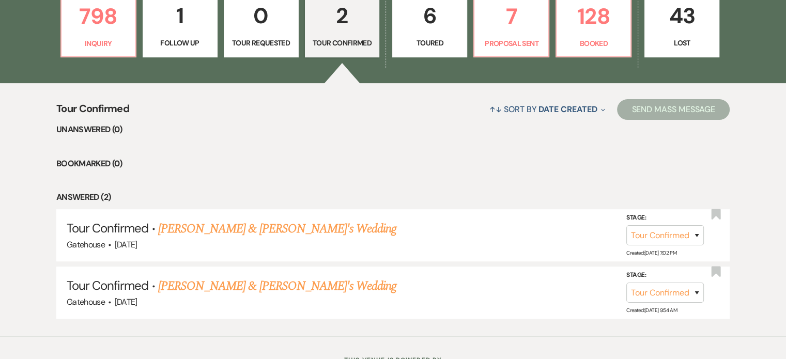
scroll to position [258, 0]
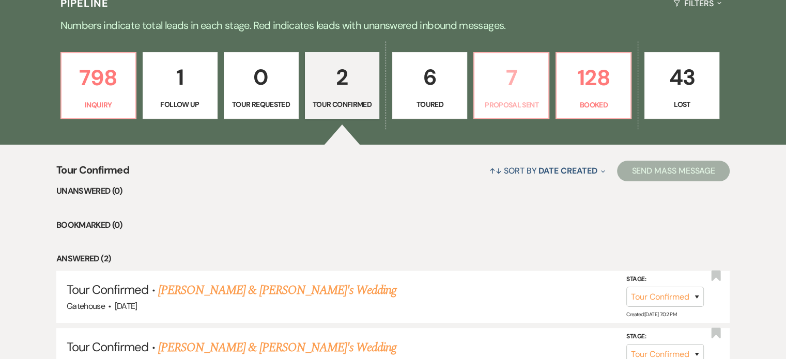
click at [519, 86] on p "7" at bounding box center [512, 77] width 62 height 35
select select "6"
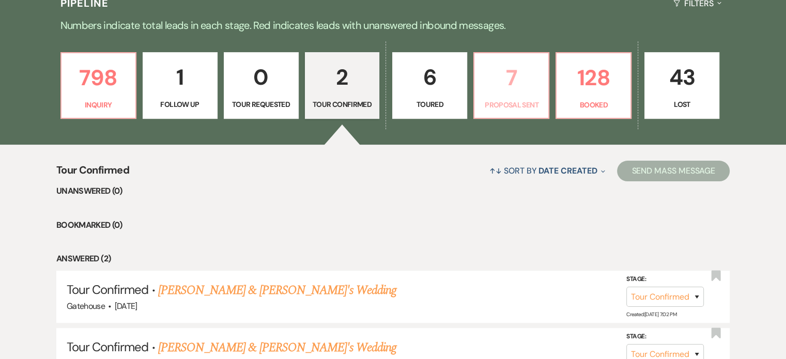
select select "6"
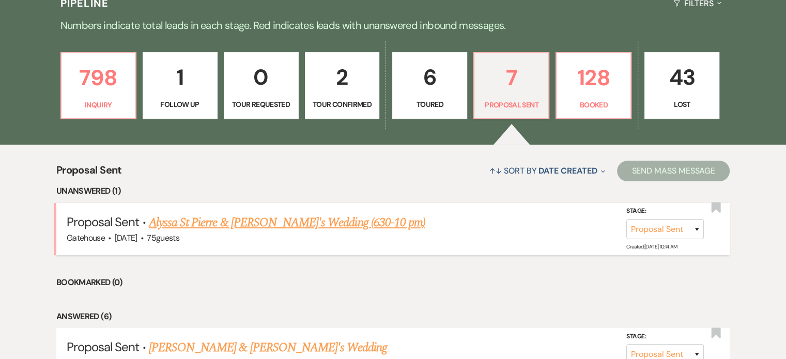
click at [287, 220] on link "Alyssa St Pierre & [PERSON_NAME]'s Wedding (630-10 pm)" at bounding box center [287, 222] width 277 height 19
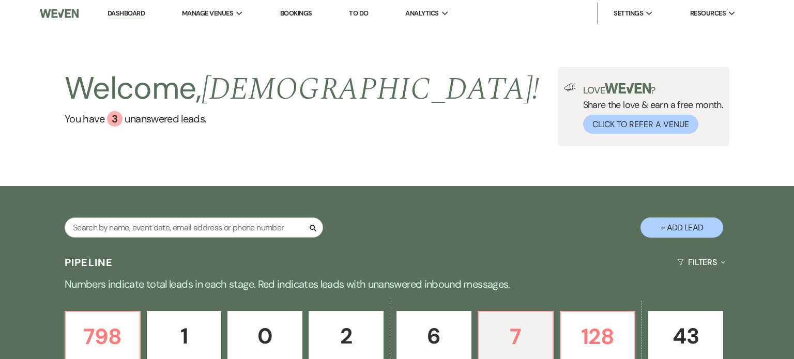
select select "6"
select select "5"
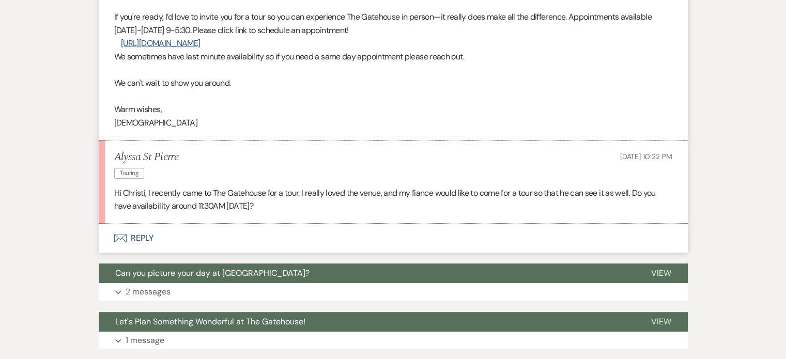
scroll to position [465, 0]
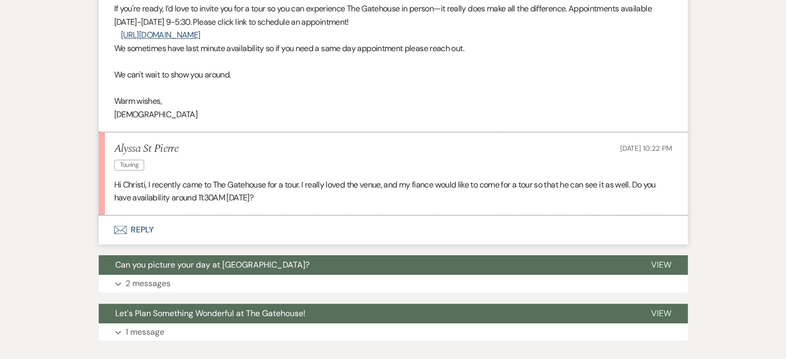
click at [141, 228] on button "Envelope Reply" at bounding box center [393, 230] width 589 height 29
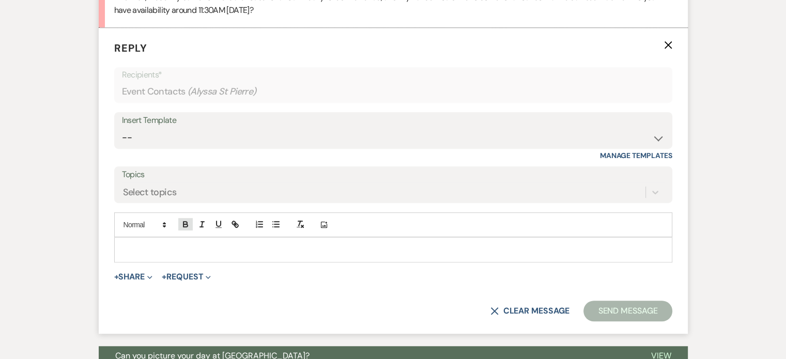
scroll to position [653, 0]
click at [161, 241] on div at bounding box center [393, 249] width 557 height 24
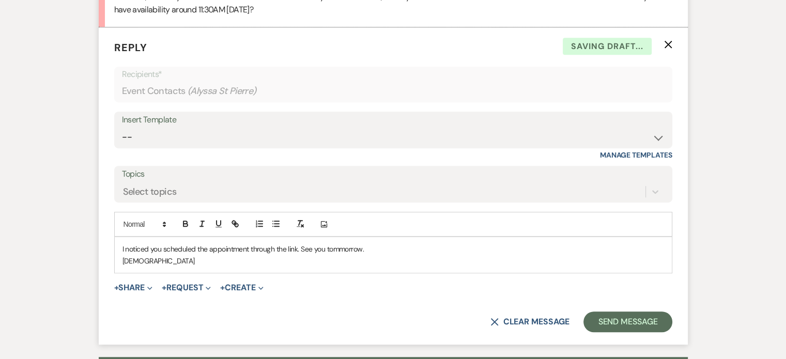
click at [344, 252] on p "I noticed you scheduled the appointment through the link. See you tommorrow." at bounding box center [394, 248] width 542 height 11
click at [633, 316] on button "Send Message" at bounding box center [628, 322] width 88 height 21
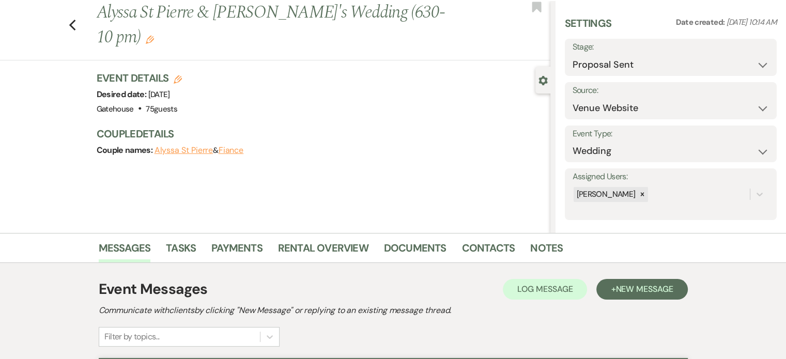
scroll to position [0, 0]
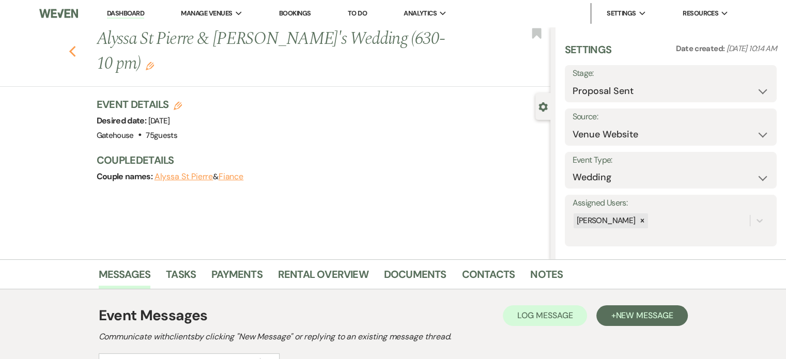
click at [77, 45] on icon "Previous" at bounding box center [73, 51] width 8 height 12
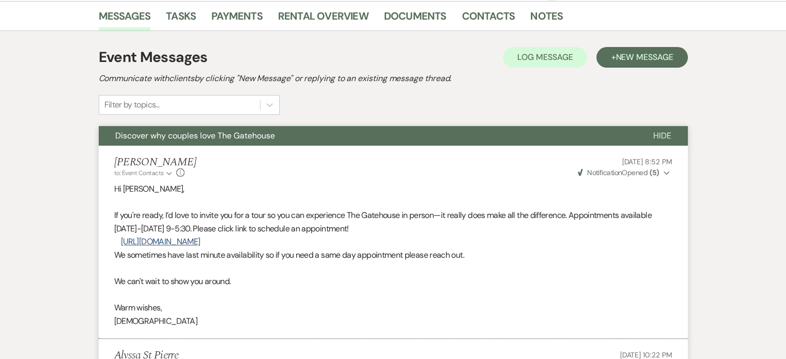
select select "6"
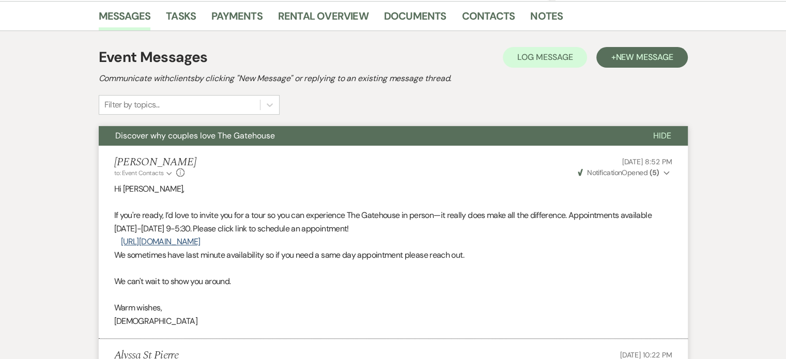
select select "6"
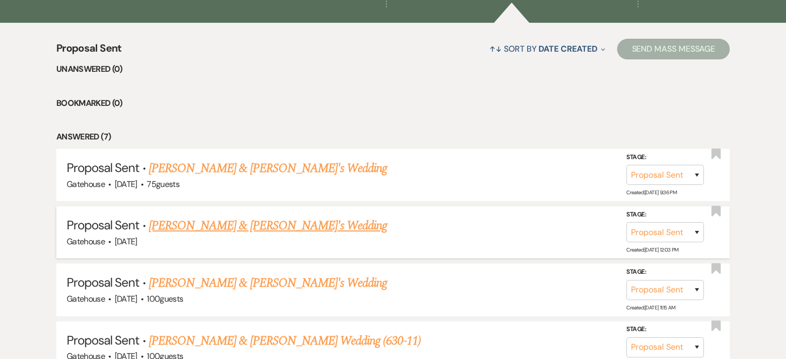
scroll to position [414, 0]
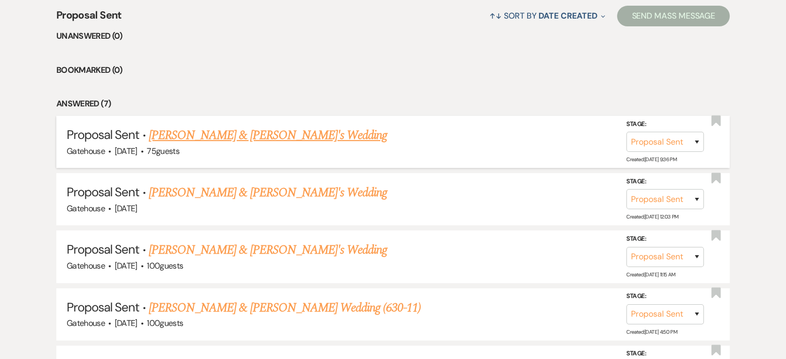
click at [254, 132] on link "[PERSON_NAME] & [PERSON_NAME]'s Wedding" at bounding box center [268, 135] width 239 height 19
select select "6"
select select "5"
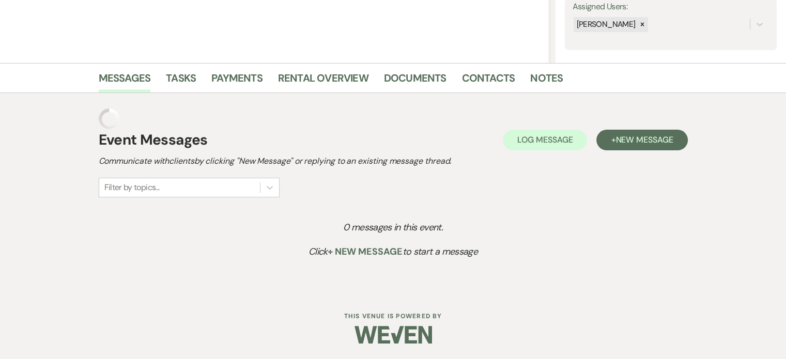
scroll to position [175, 0]
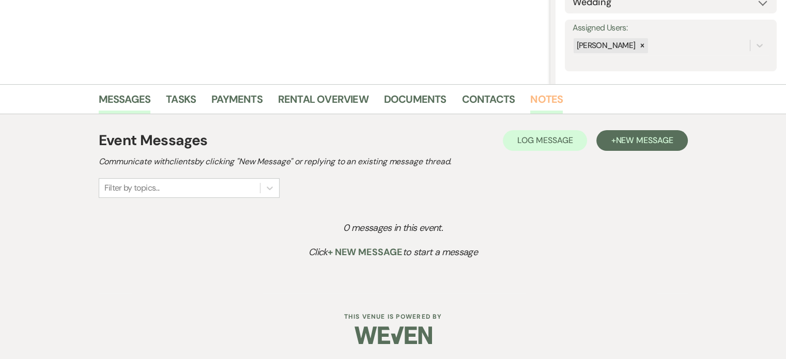
click at [537, 96] on link "Notes" at bounding box center [546, 102] width 33 height 23
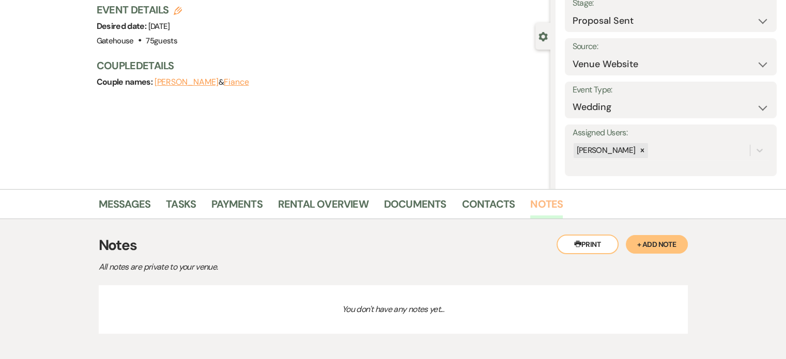
scroll to position [121, 0]
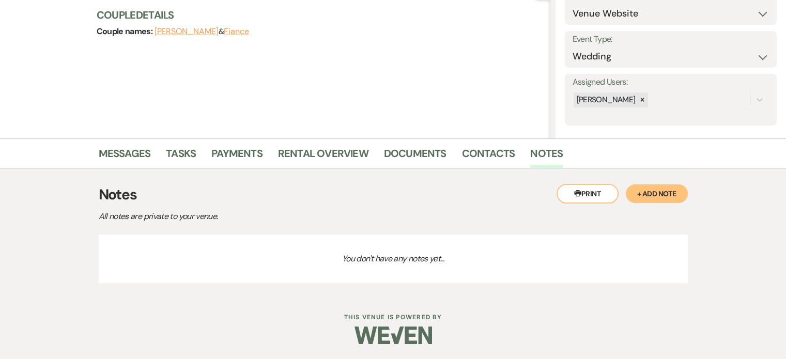
click at [655, 195] on button "+ Add Note" at bounding box center [657, 194] width 62 height 19
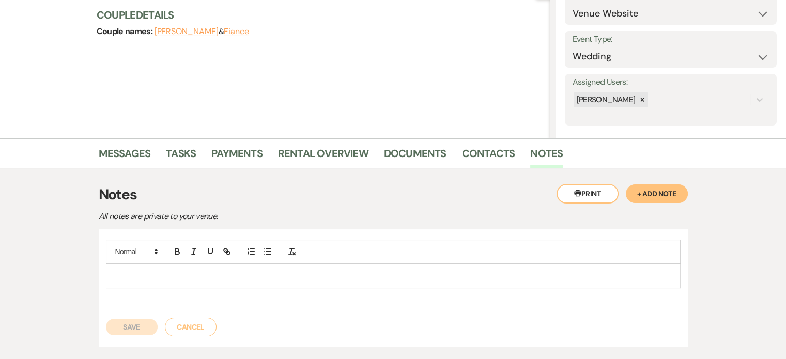
click at [150, 262] on div at bounding box center [393, 252] width 575 height 24
click at [149, 266] on div at bounding box center [393, 276] width 574 height 24
click at [124, 323] on button "Save" at bounding box center [132, 327] width 52 height 17
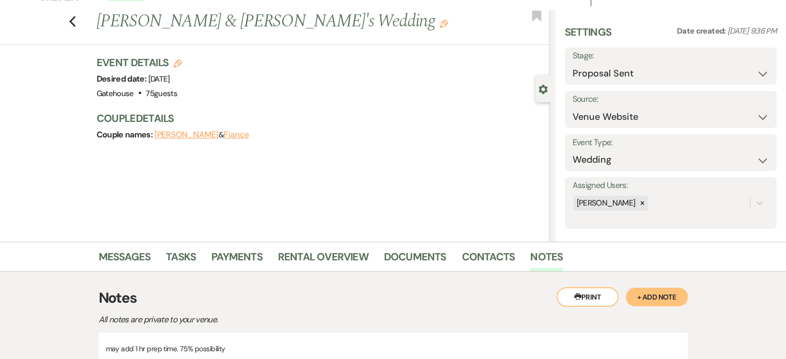
scroll to position [0, 0]
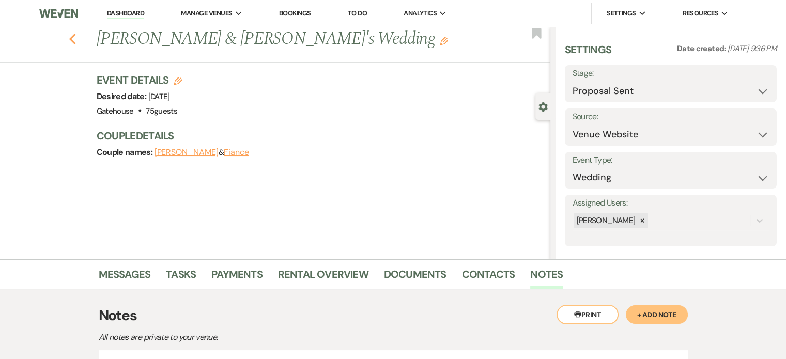
click at [75, 40] on use "button" at bounding box center [72, 39] width 7 height 11
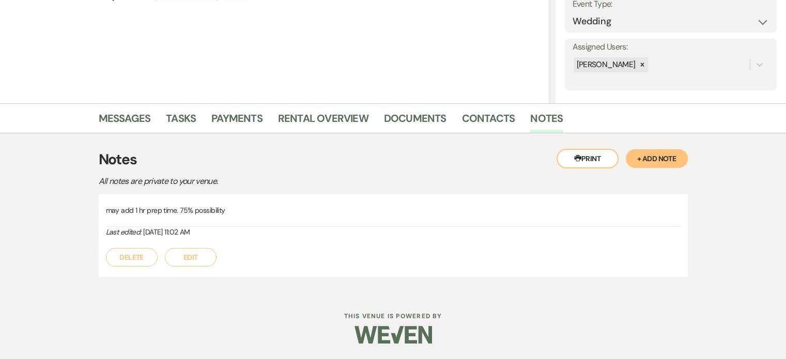
select select "6"
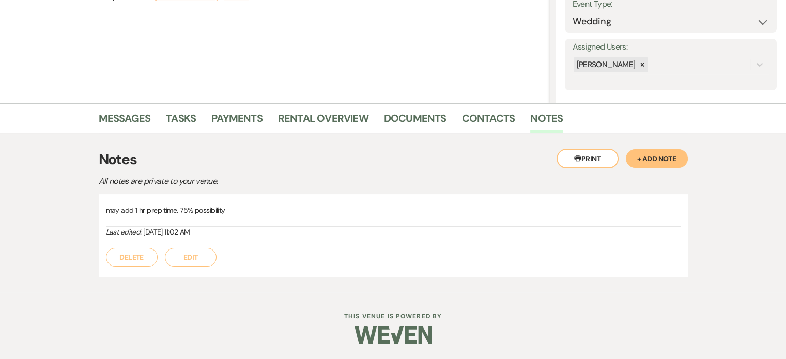
select select "6"
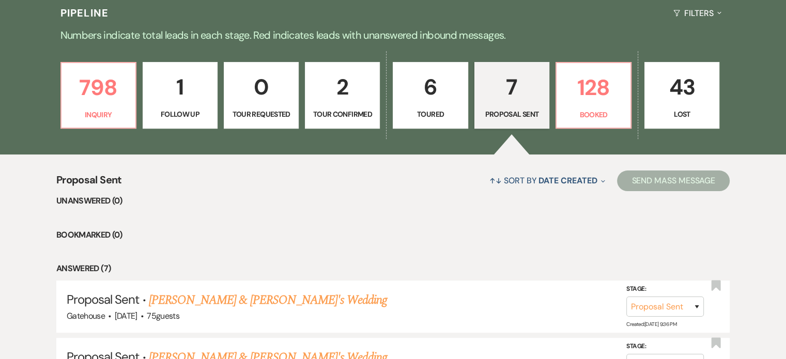
scroll to position [155, 0]
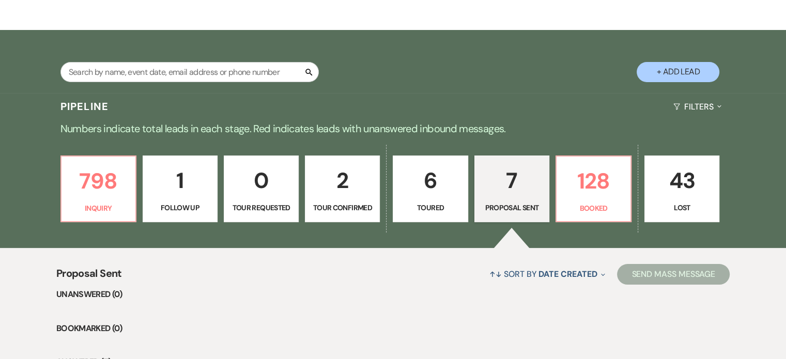
click at [693, 189] on p "43" at bounding box center [682, 180] width 62 height 35
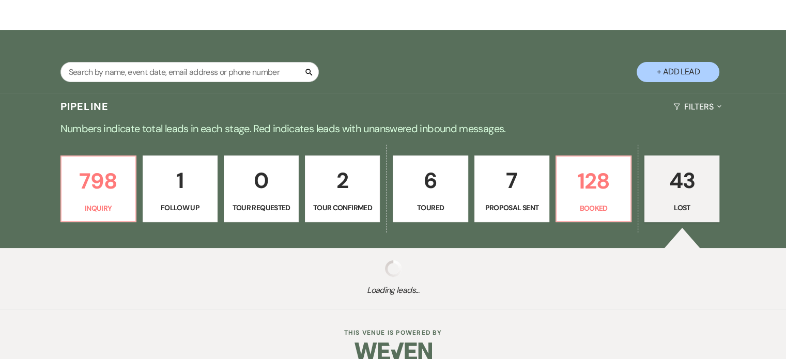
select select "8"
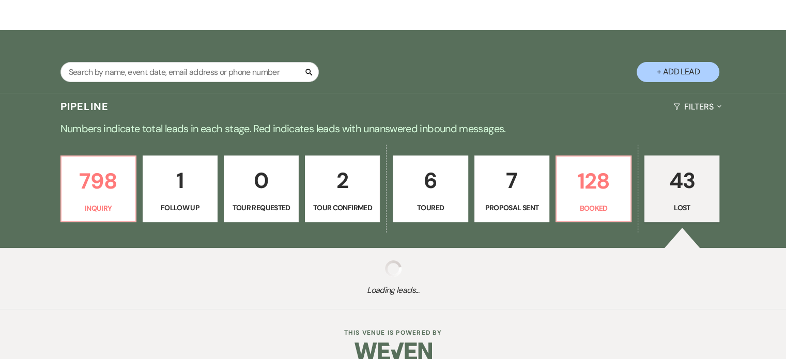
select select "8"
select select "6"
select select "8"
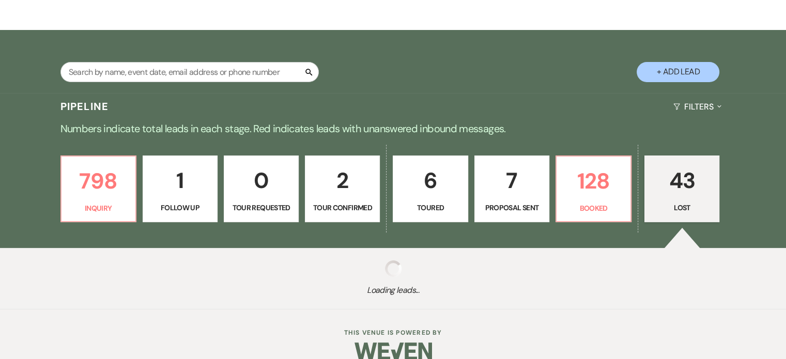
select select "8"
select select "11"
select select "8"
select select "7"
select select "8"
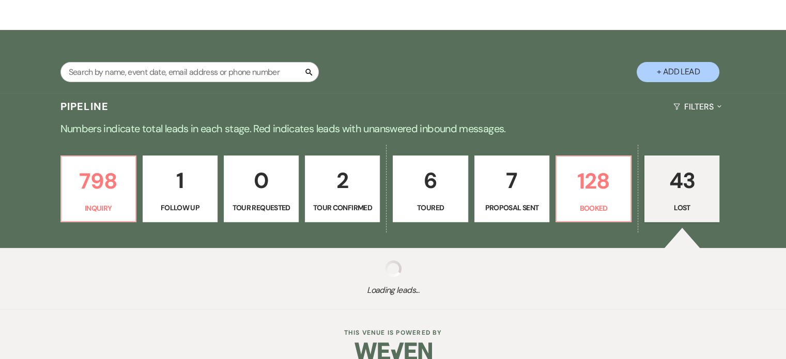
select select "8"
select select "5"
select select "8"
select select "11"
select select "8"
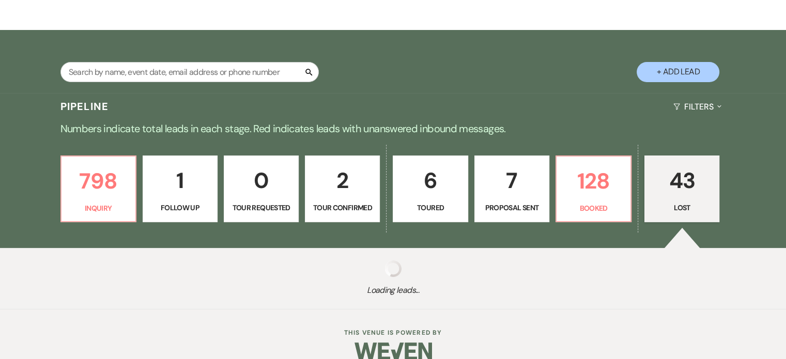
select select "8"
select select "5"
select select "8"
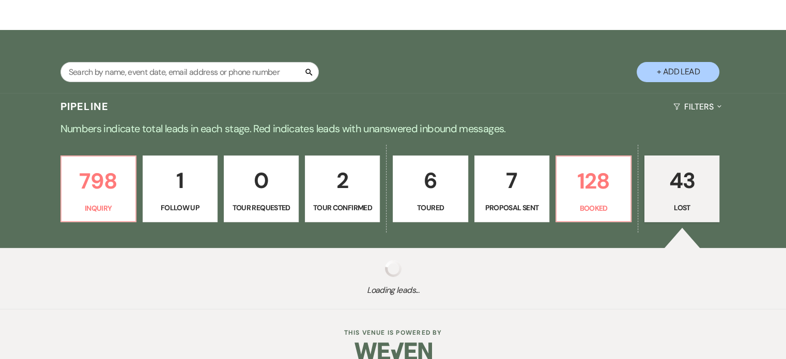
select select "11"
select select "8"
select select "1"
select select "8"
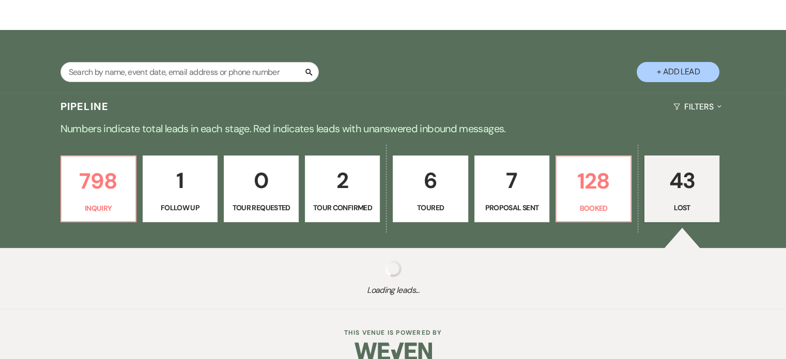
select select "8"
select select "6"
select select "8"
select select "6"
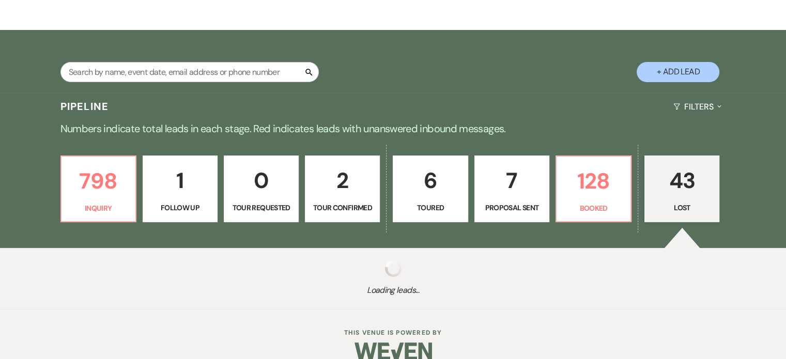
select select "8"
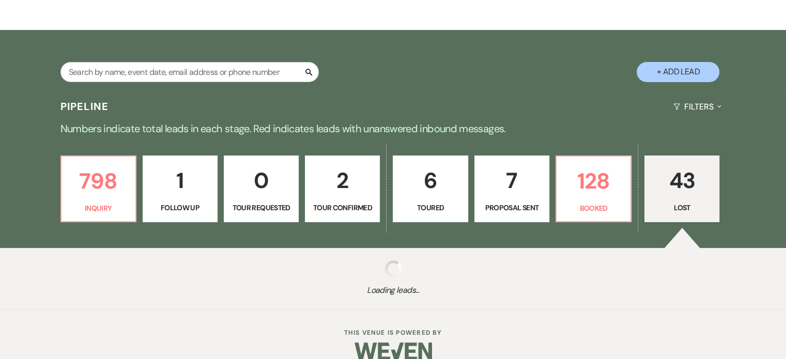
select select "7"
select select "8"
select select "11"
select select "8"
select select "11"
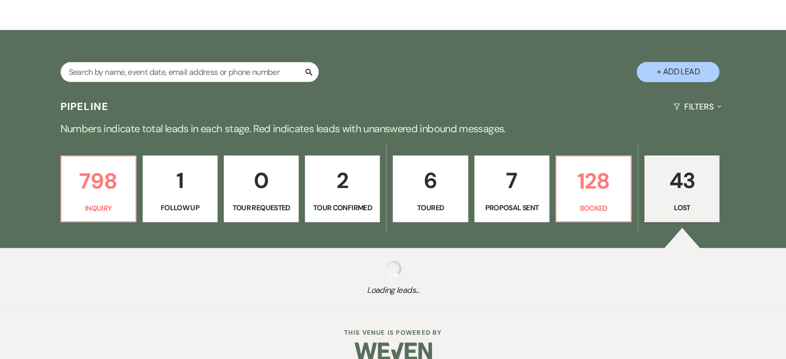
select select "8"
select select "1"
select select "8"
select select "6"
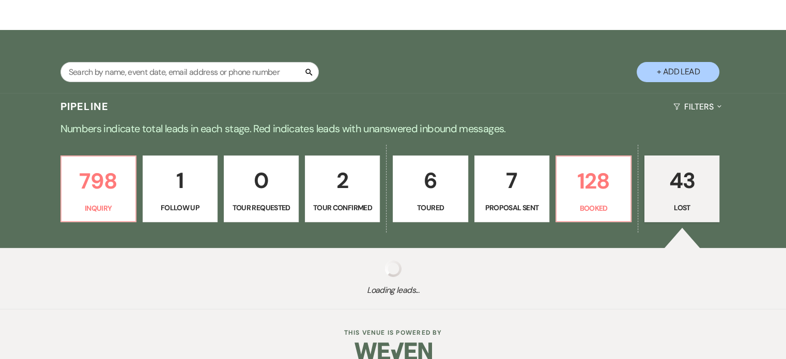
select select "8"
select select "6"
select select "8"
select select "11"
select select "8"
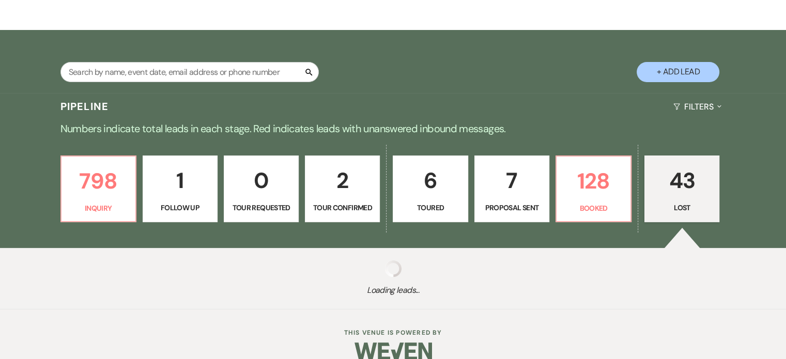
select select "6"
select select "8"
select select "11"
select select "8"
select select "5"
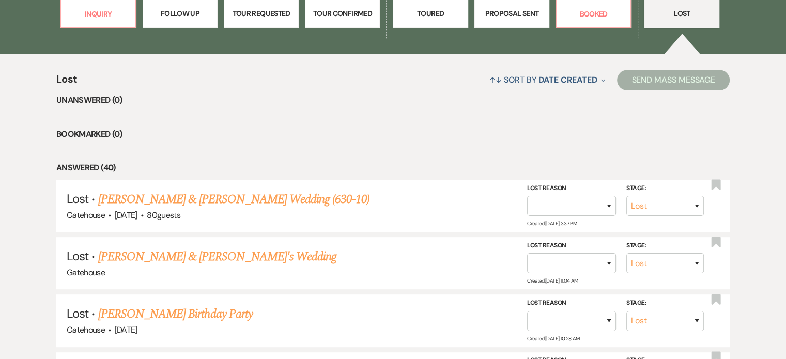
scroll to position [414, 0]
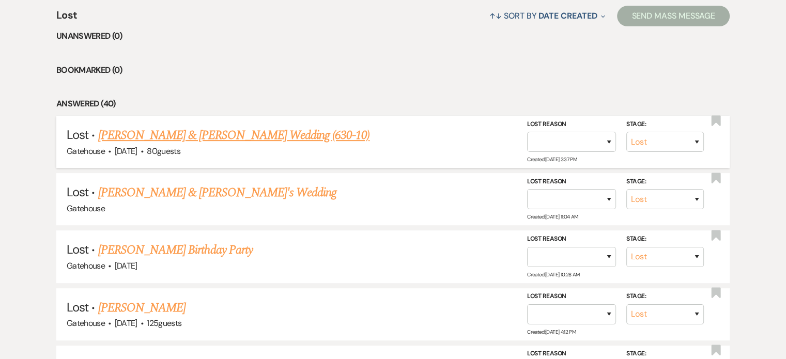
click at [223, 132] on link "[PERSON_NAME] & [PERSON_NAME] Wedding (630-10)" at bounding box center [234, 135] width 272 height 19
select select "8"
select select "5"
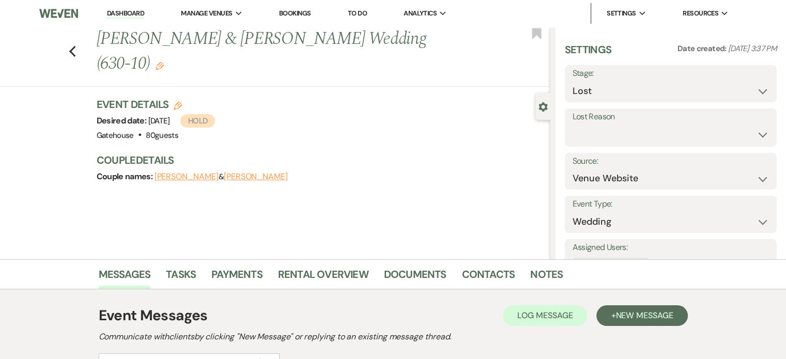
click at [178, 102] on icon "Edit" at bounding box center [178, 106] width 8 height 8
select select "669"
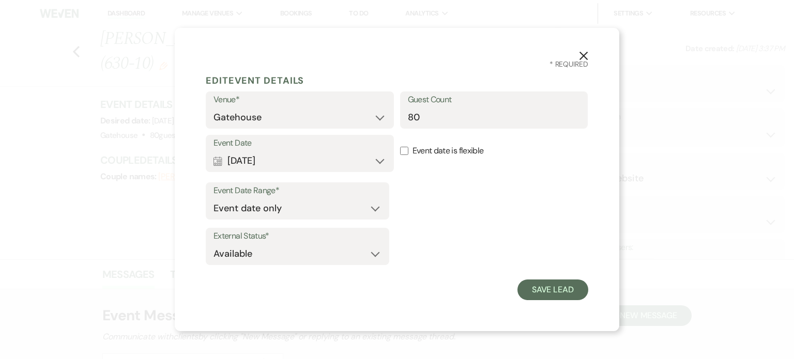
click at [583, 53] on icon "X" at bounding box center [583, 55] width 9 height 9
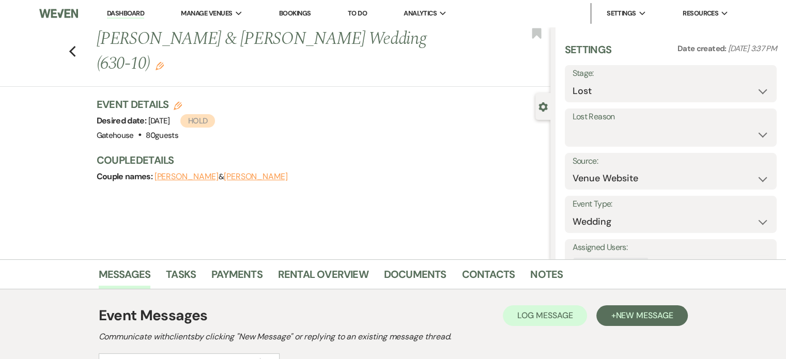
click at [543, 101] on button "Gear Settings" at bounding box center [543, 106] width 9 height 10
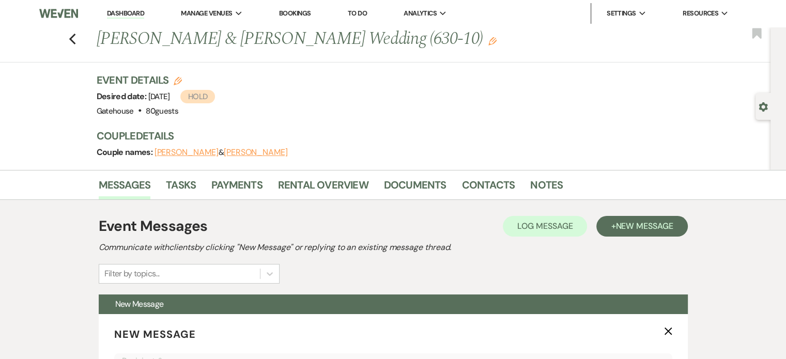
click at [215, 97] on span "Hold" at bounding box center [197, 96] width 35 height 13
click at [762, 104] on use "button" at bounding box center [763, 106] width 9 height 9
select select "8"
select select "5"
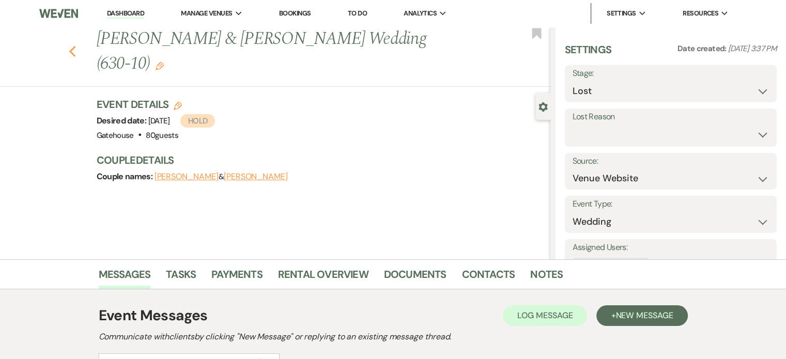
click at [76, 45] on icon "Previous" at bounding box center [73, 51] width 8 height 12
select select "8"
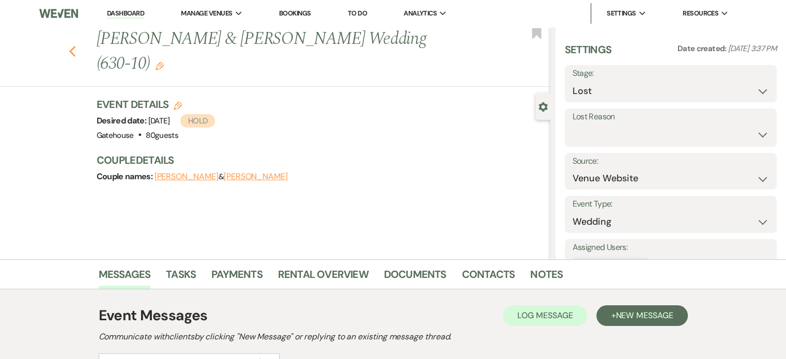
select select "8"
select select "6"
select select "8"
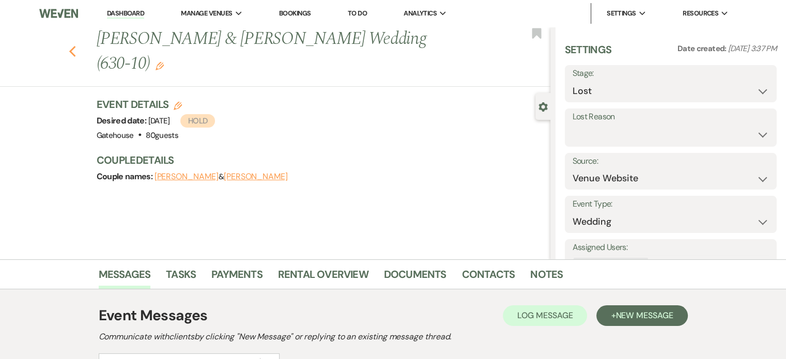
select select "8"
select select "11"
select select "8"
select select "7"
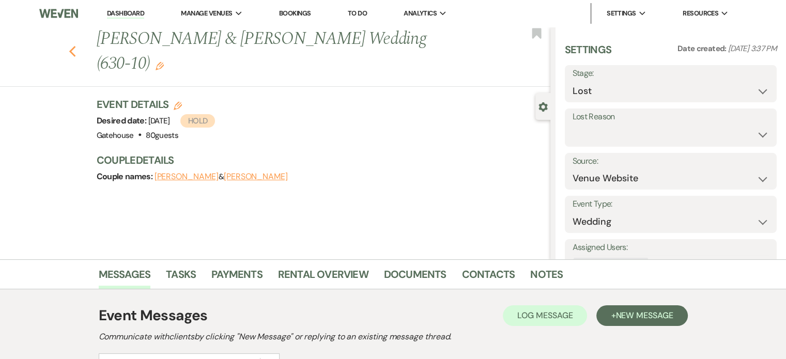
select select "8"
select select "5"
select select "8"
select select "11"
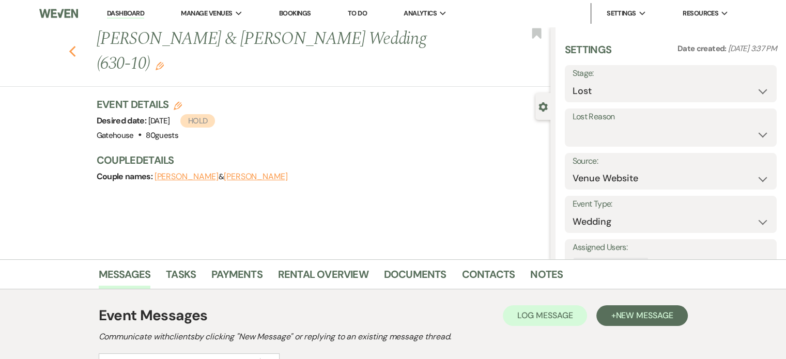
select select "8"
select select "5"
select select "8"
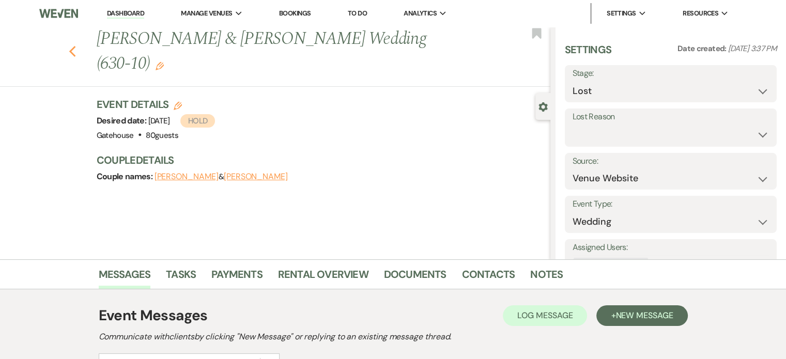
select select "8"
select select "11"
select select "8"
select select "1"
select select "8"
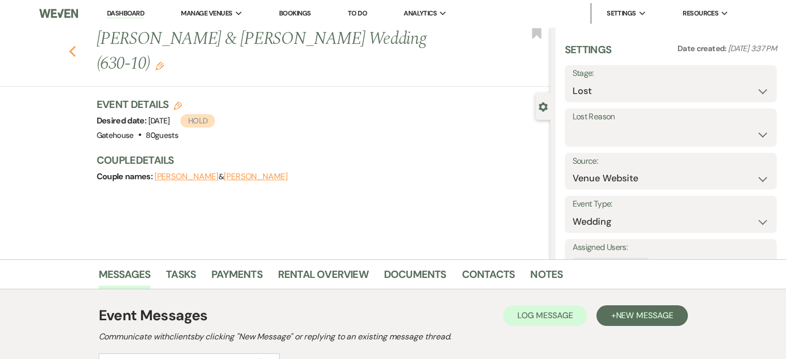
select select "8"
select select "6"
select select "8"
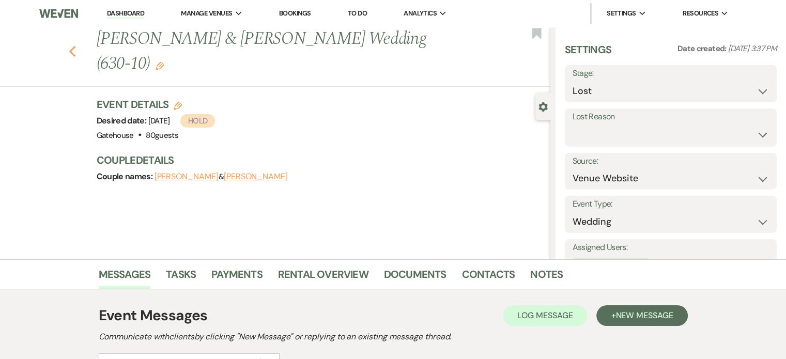
select select "6"
select select "8"
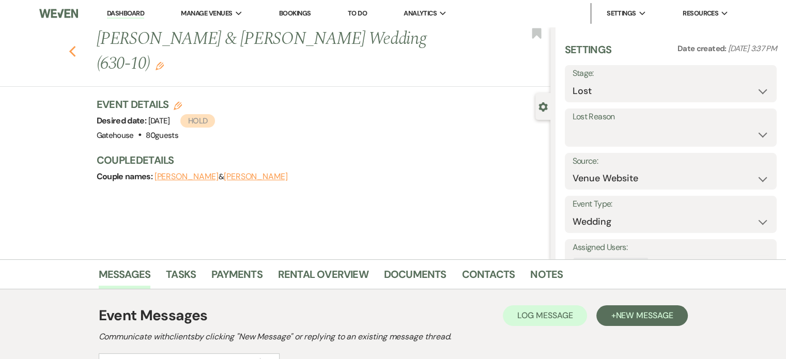
select select "8"
select select "7"
select select "8"
select select "11"
select select "8"
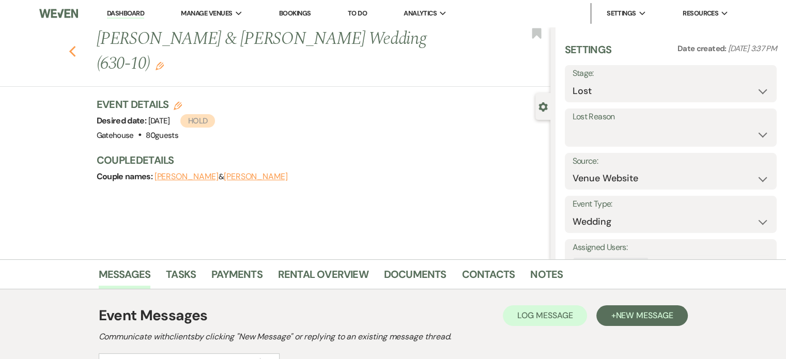
select select "11"
select select "8"
select select "1"
select select "8"
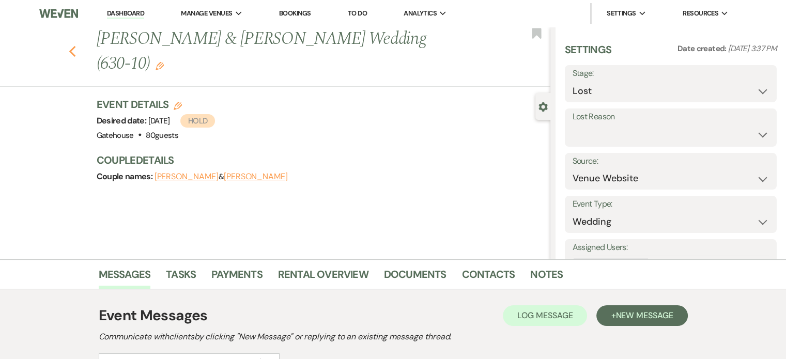
select select "6"
select select "8"
select select "6"
select select "8"
select select "11"
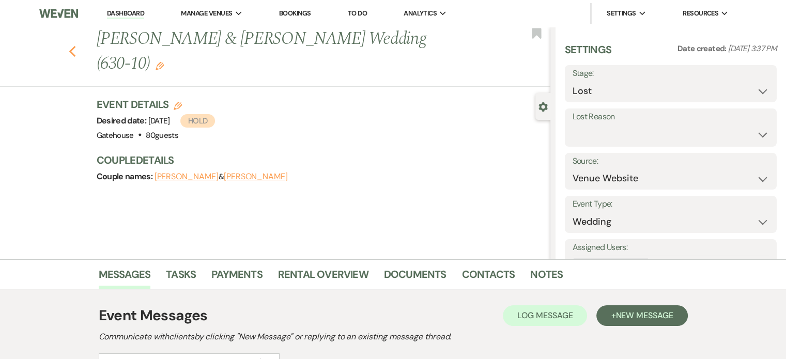
select select "8"
select select "6"
select select "8"
select select "11"
select select "8"
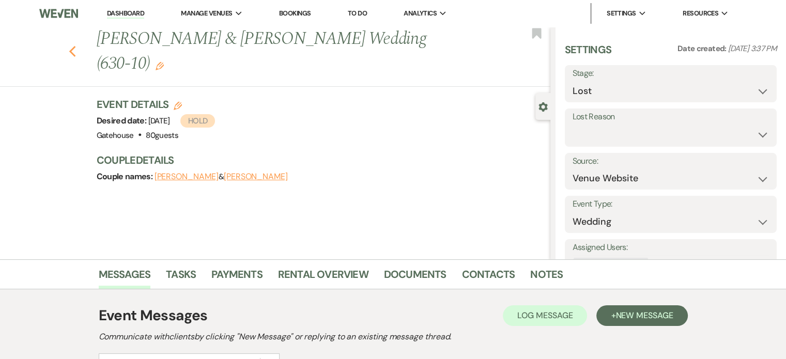
select select "5"
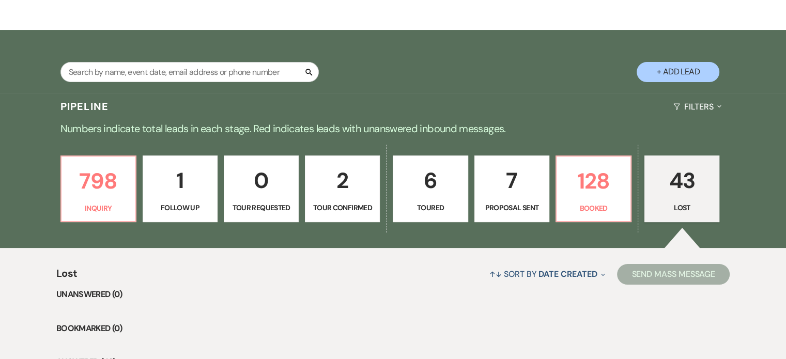
scroll to position [155, 0]
click at [590, 188] on p "128" at bounding box center [594, 181] width 62 height 35
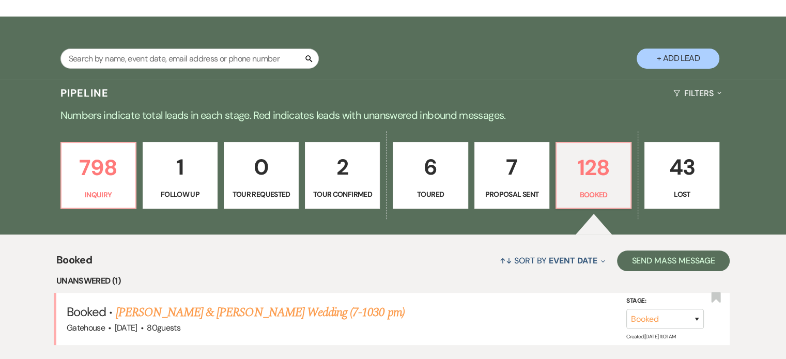
scroll to position [103, 0]
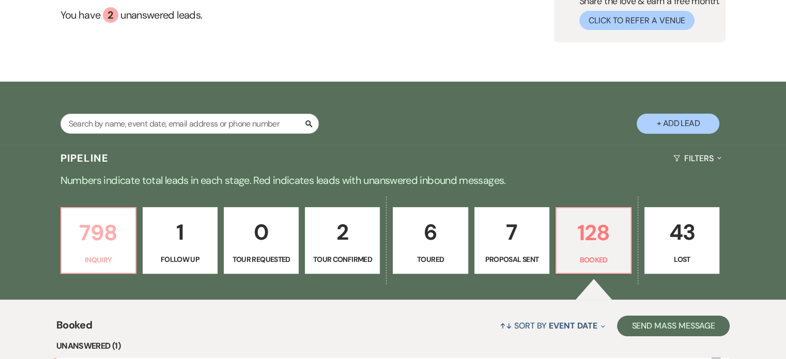
click at [99, 234] on p "798" at bounding box center [99, 233] width 62 height 35
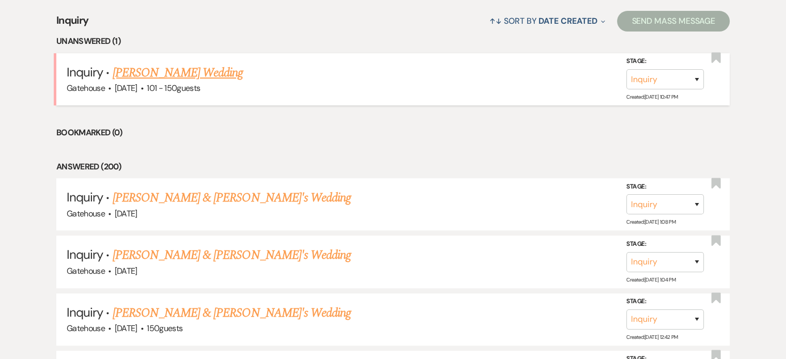
scroll to position [414, 0]
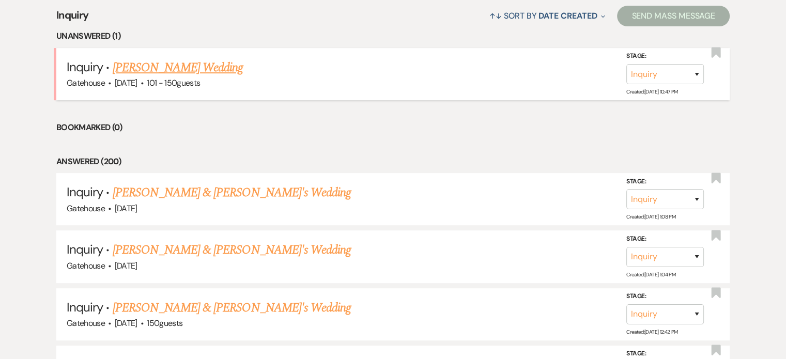
click at [188, 65] on link "[PERSON_NAME] Wedding" at bounding box center [178, 67] width 131 height 19
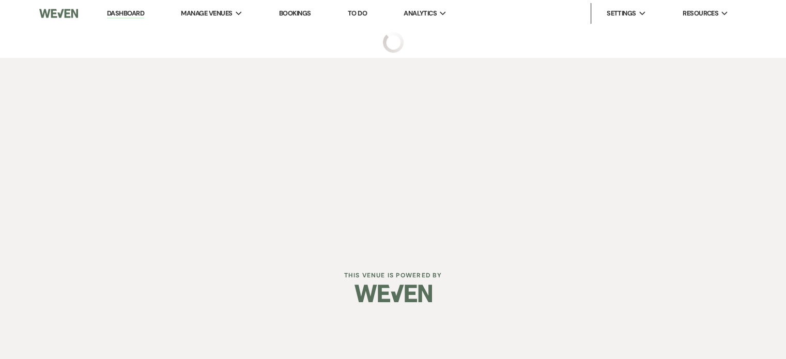
select select "2"
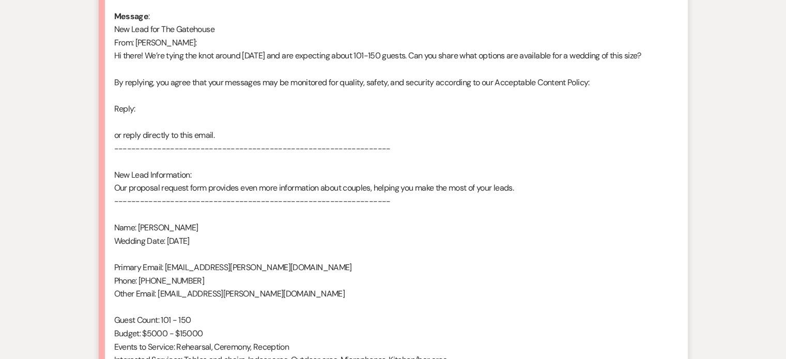
scroll to position [672, 0]
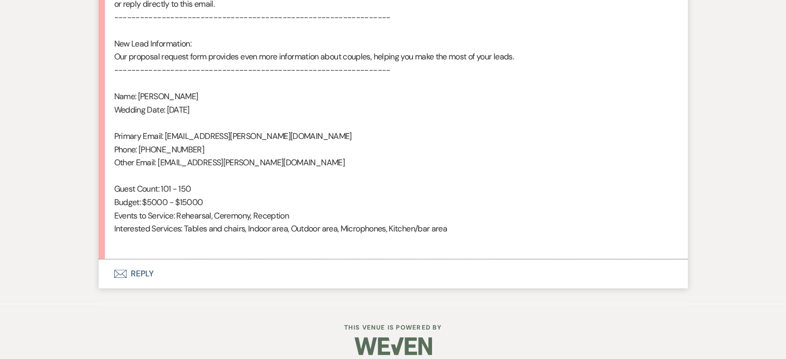
click at [141, 272] on button "Envelope Reply" at bounding box center [393, 273] width 589 height 29
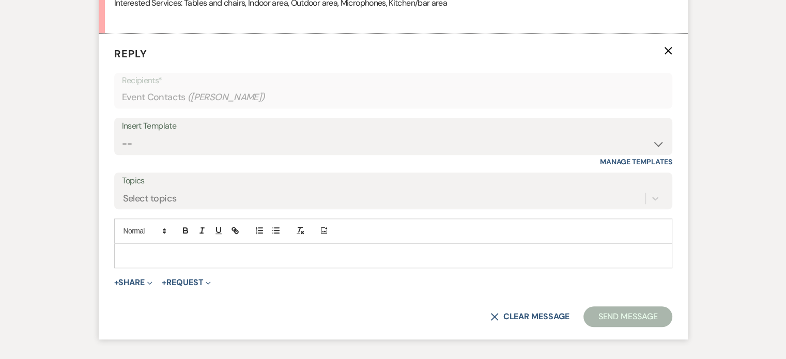
scroll to position [904, 0]
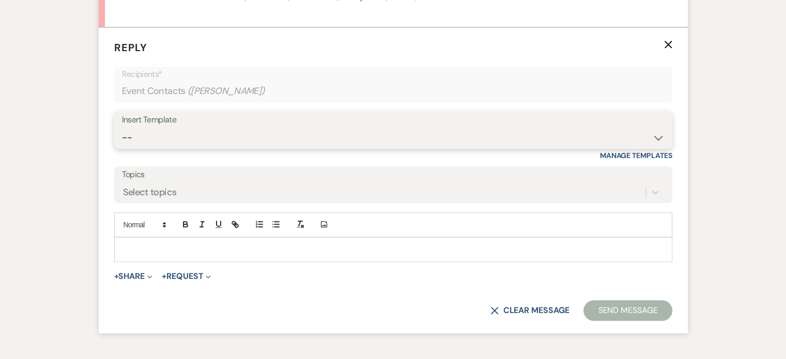
click at [132, 133] on select "-- Tour Request Response Proposal 6-9 Month Check-in Happy 1 Month Anniversary!…" at bounding box center [393, 138] width 543 height 20
select select "2237"
click at [122, 128] on select "-- Tour Request Response Proposal 6-9 Month Check-in Happy 1 Month Anniversary!…" at bounding box center [393, 138] width 543 height 20
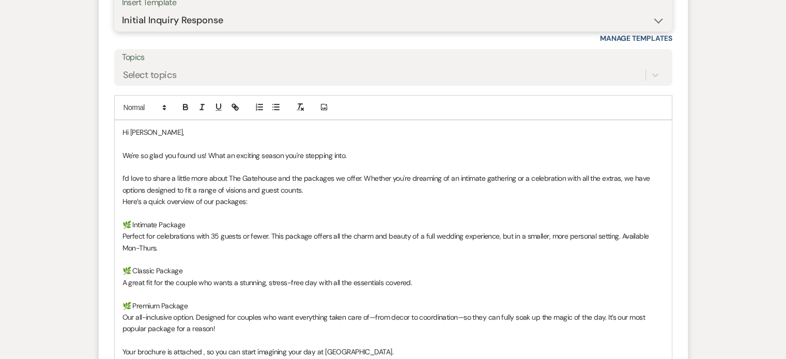
scroll to position [1059, 0]
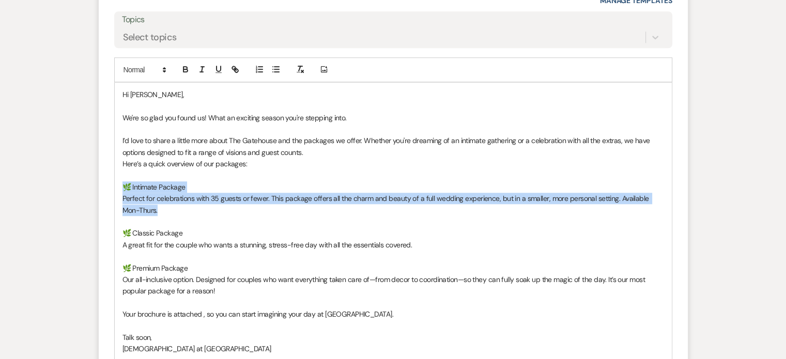
drag, startPoint x: 157, startPoint y: 211, endPoint x: 116, endPoint y: 188, distance: 47.0
click at [116, 188] on div "Hi [PERSON_NAME], We're so glad you found us! What an exciting season you're st…" at bounding box center [393, 228] width 557 height 290
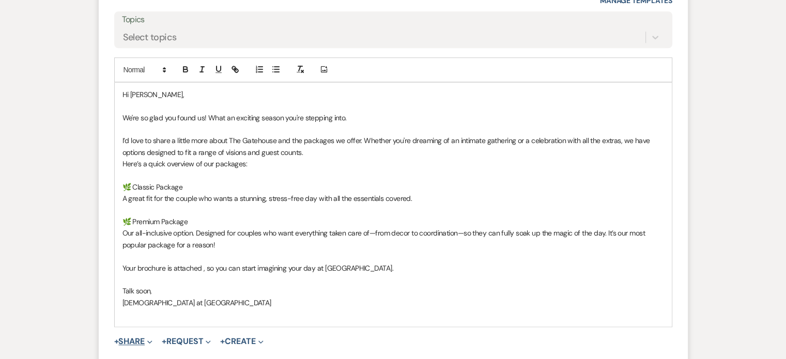
click at [128, 338] on button "+ Share Expand" at bounding box center [133, 342] width 39 height 8
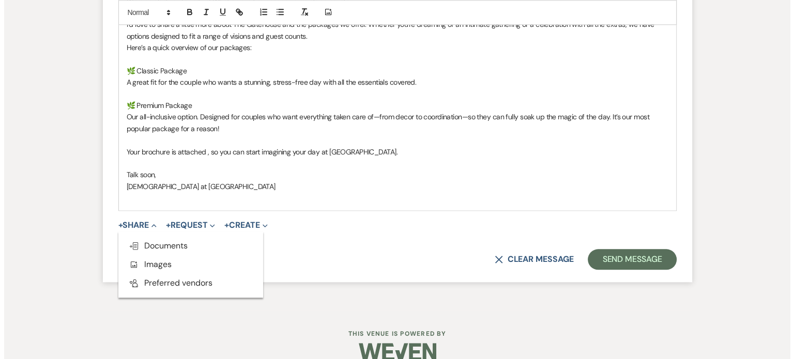
scroll to position [1191, 0]
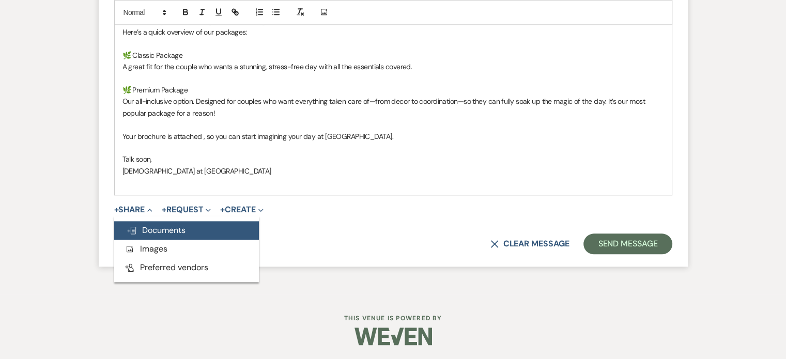
click at [163, 227] on span "Doc Upload Documents" at bounding box center [156, 230] width 59 height 11
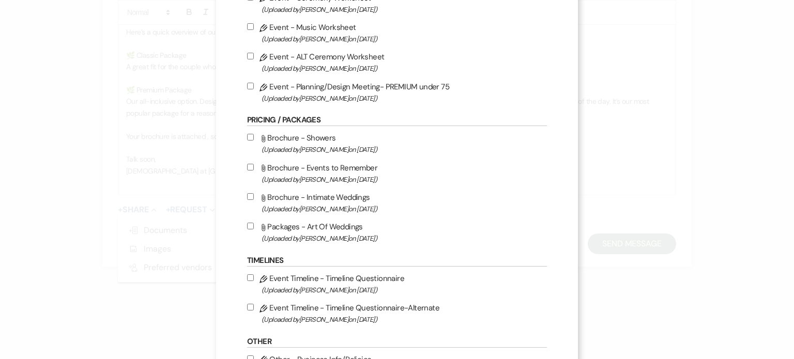
scroll to position [620, 0]
click at [331, 233] on label "Attach File Packages - Art Of Weddings (Uploaded by [PERSON_NAME] on [DATE] )" at bounding box center [397, 231] width 300 height 24
click at [254, 228] on input "Attach File Packages - Art Of Weddings (Uploaded by [PERSON_NAME] on [DATE] )" at bounding box center [250, 224] width 7 height 7
checkbox input "true"
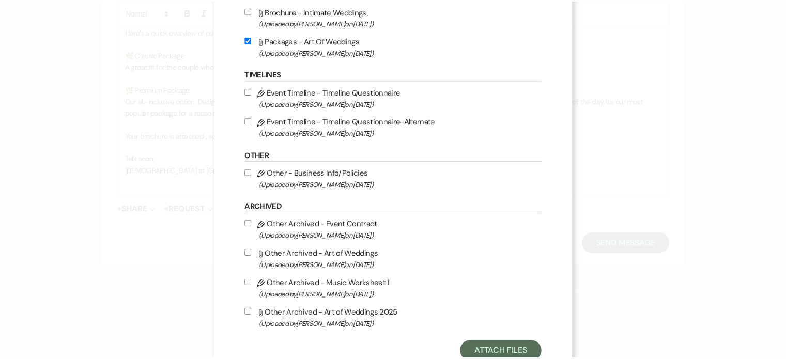
scroll to position [827, 0]
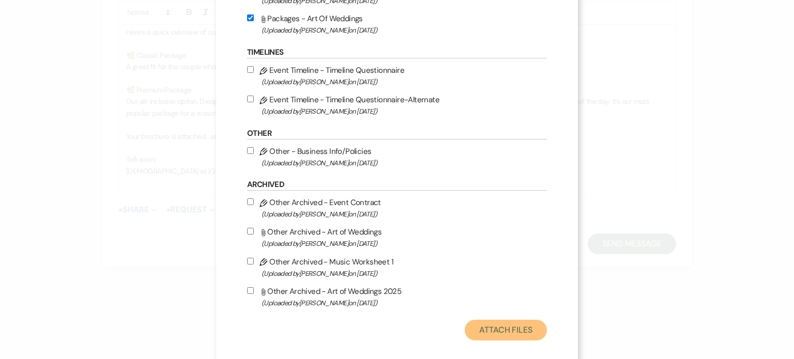
click at [490, 332] on button "Attach Files" at bounding box center [506, 330] width 82 height 21
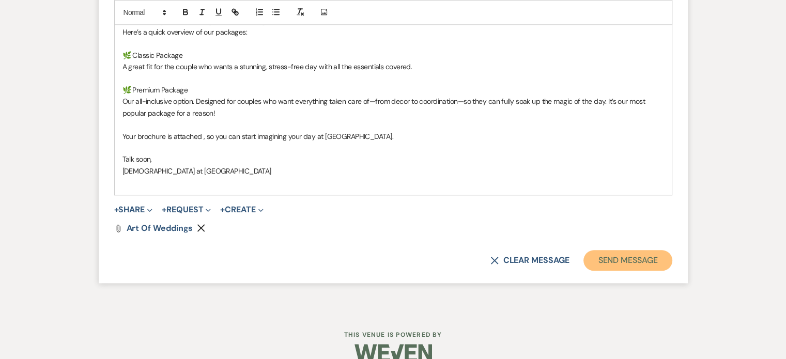
click at [615, 258] on button "Send Message" at bounding box center [628, 260] width 88 height 21
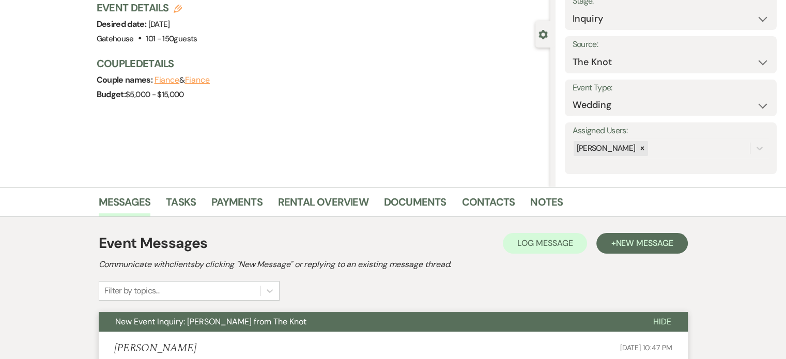
scroll to position [0, 0]
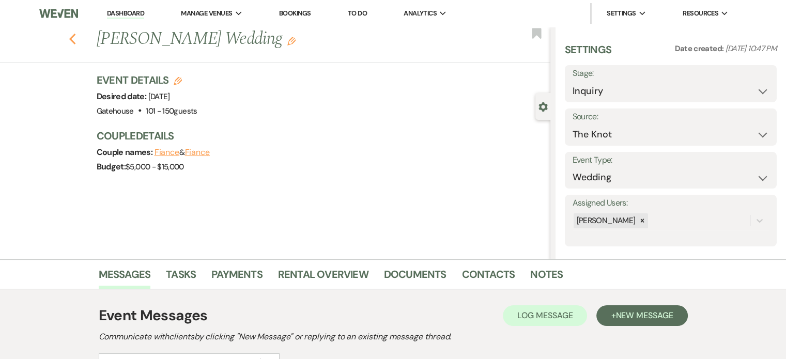
click at [72, 36] on icon "Previous" at bounding box center [73, 39] width 8 height 12
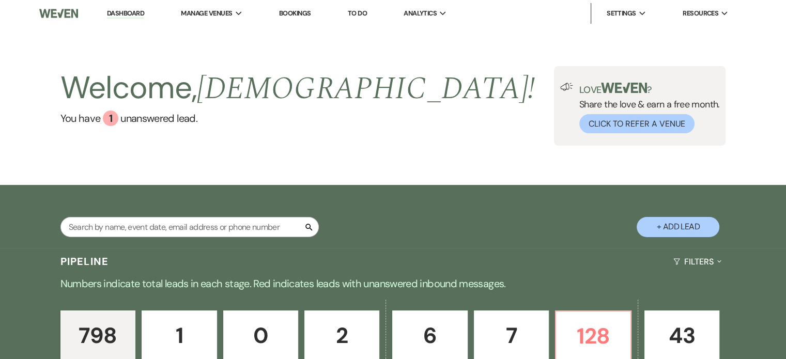
click at [670, 225] on button "+ Add Lead" at bounding box center [678, 227] width 83 height 20
select select "669"
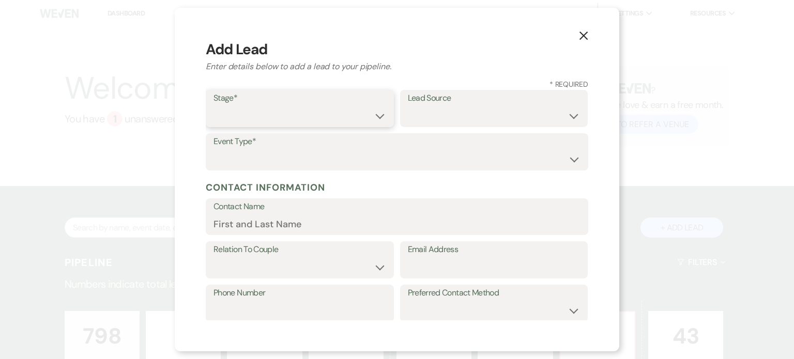
click at [240, 114] on select "Inquiry Follow Up Tour Requested Tour Confirmed Toured Proposal Sent Booked Lost" at bounding box center [299, 116] width 173 height 20
select select "1"
click at [213, 106] on select "Inquiry Follow Up Tour Requested Tour Confirmed Toured Proposal Sent Booked Lost" at bounding box center [299, 116] width 173 height 20
click at [454, 113] on select "Weven Venue Website Instagram Facebook Pinterest Google The Knot Wedding Wire H…" at bounding box center [494, 116] width 173 height 20
select select "5"
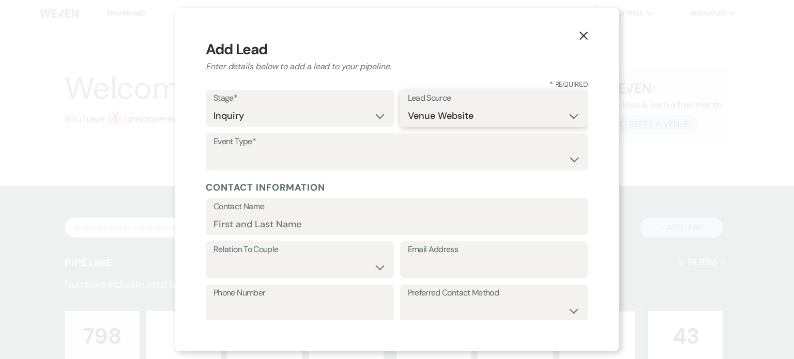
click at [408, 106] on select "Weven Venue Website Instagram Facebook Pinterest Google The Knot Wedding Wire H…" at bounding box center [494, 116] width 173 height 20
click at [258, 165] on select "Wedding Anniversary Party Baby Shower Bachelorette / Bachelor Party Birthday Pa…" at bounding box center [396, 159] width 367 height 20
select select "1"
click at [213, 149] on select "Wedding Anniversary Party Baby Shower Bachelorette / Bachelor Party Birthday Pa…" at bounding box center [396, 159] width 367 height 20
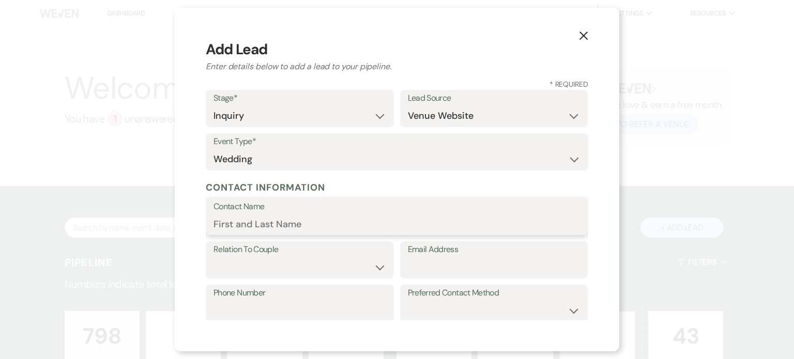
click at [299, 223] on input "Contact Name" at bounding box center [396, 224] width 367 height 20
type input "[PERSON_NAME]"
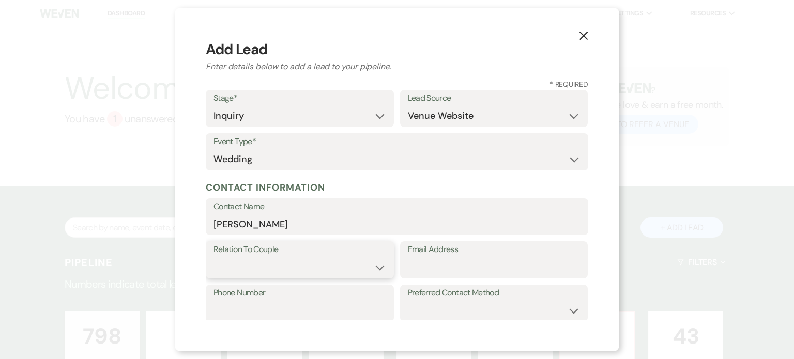
click at [349, 267] on select "Couple Planner Parent of Couple Family Member Friend Other" at bounding box center [299, 267] width 173 height 20
select select "1"
click at [213, 257] on select "Couple Planner Parent of Couple Family Member Friend Other" at bounding box center [299, 267] width 173 height 20
click at [430, 268] on input "Email Address" at bounding box center [494, 267] width 173 height 20
paste input "[EMAIL_ADDRESS][DOMAIN_NAME]"
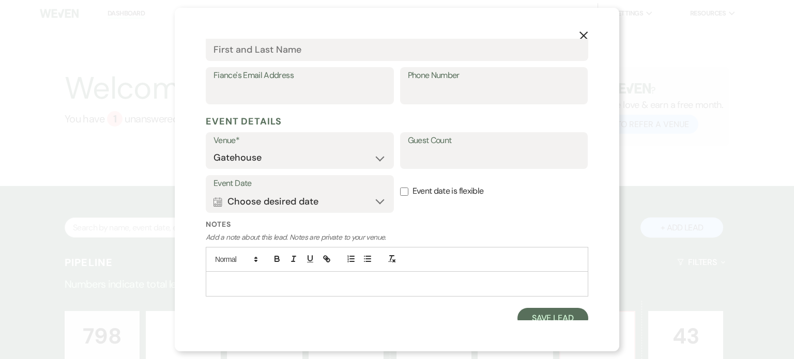
scroll to position [331, 0]
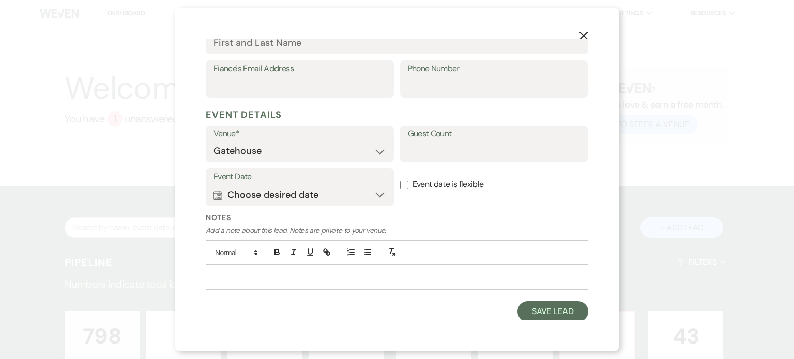
type input "[EMAIL_ADDRESS][DOMAIN_NAME]"
click at [223, 193] on button "Calendar Choose desired date Expand" at bounding box center [299, 195] width 173 height 21
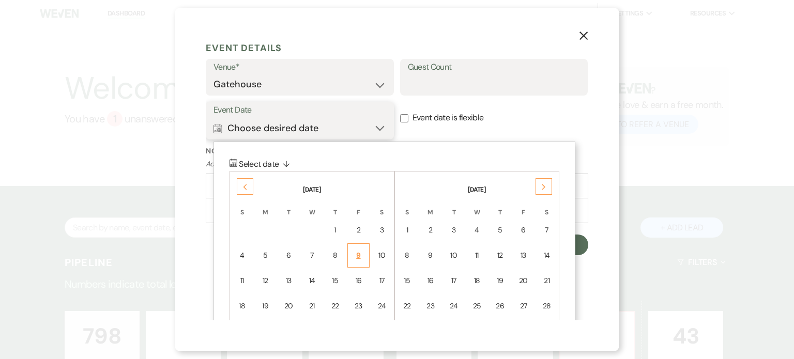
scroll to position [460, 0]
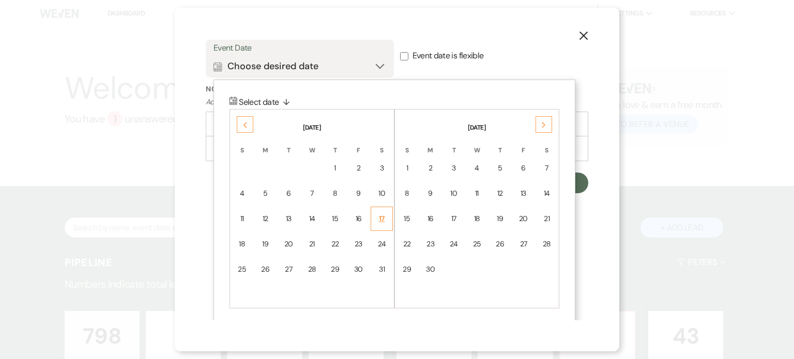
click at [384, 215] on div "17" at bounding box center [381, 218] width 9 height 11
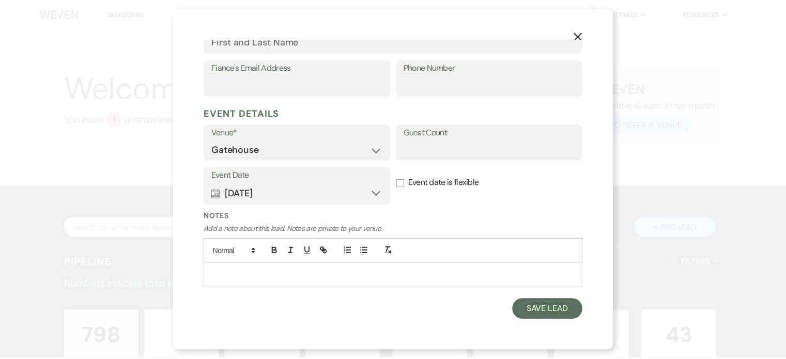
scroll to position [331, 0]
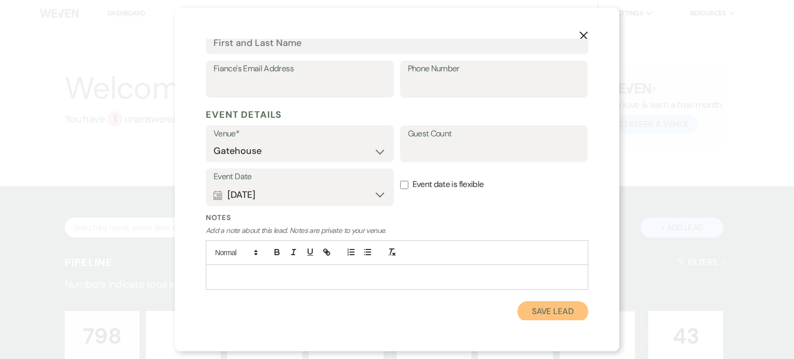
click at [546, 312] on button "Save Lead" at bounding box center [552, 311] width 71 height 21
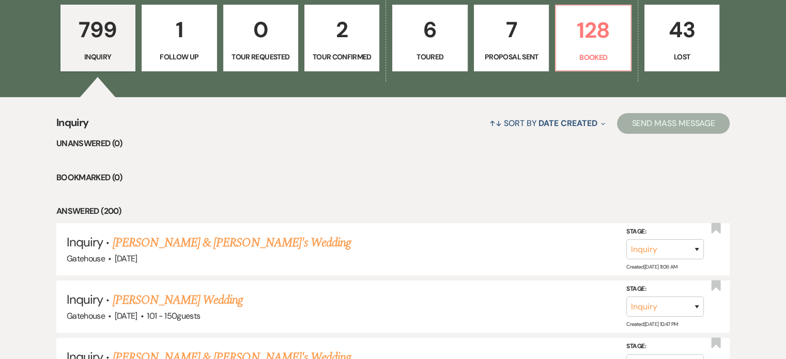
scroll to position [310, 0]
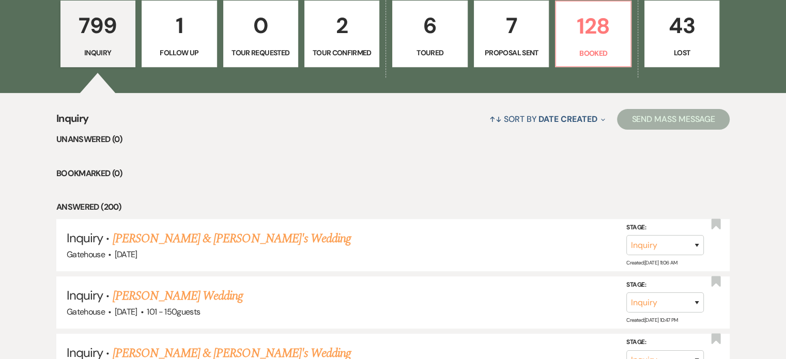
drag, startPoint x: 240, startPoint y: 236, endPoint x: 338, endPoint y: 230, distance: 97.9
click at [240, 236] on link "[PERSON_NAME] & [PERSON_NAME]'s Wedding" at bounding box center [232, 239] width 239 height 19
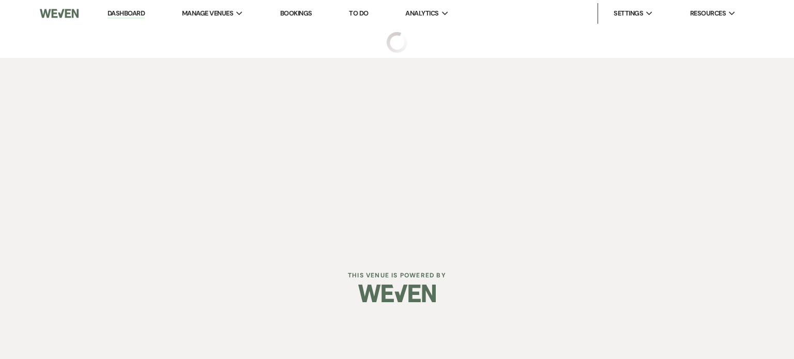
select select "5"
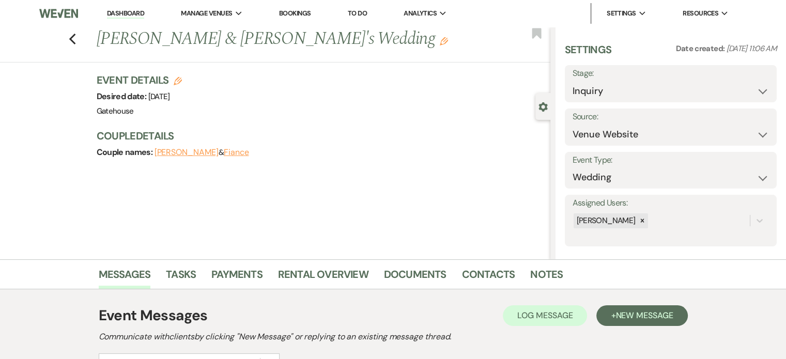
scroll to position [52, 0]
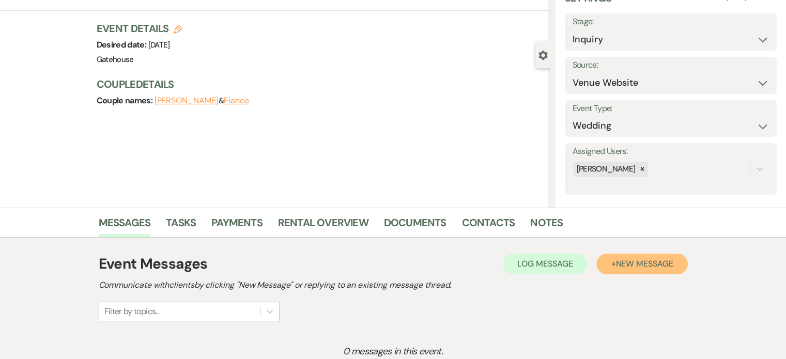
click at [656, 266] on span "New Message" at bounding box center [644, 263] width 57 height 11
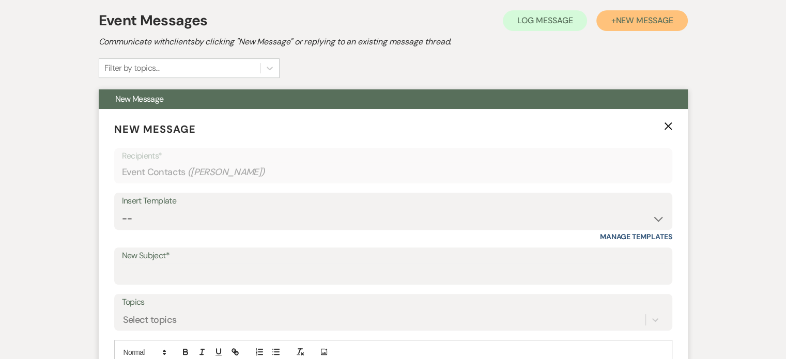
scroll to position [414, 0]
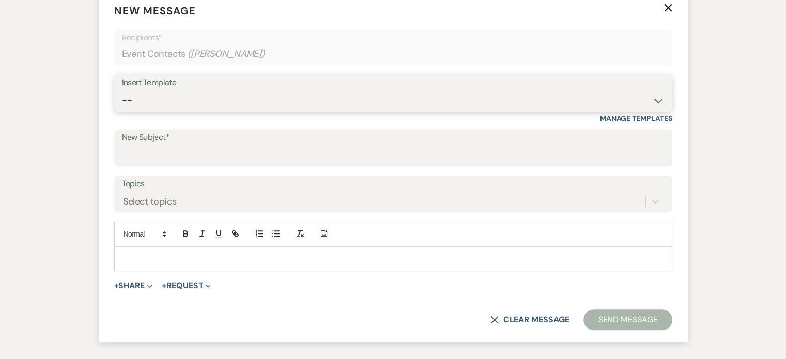
click at [163, 100] on select "-- Tour Request Response Proposal 6-9 Month Check-in Happy 1 Month Anniversary!…" at bounding box center [393, 100] width 543 height 20
select select "2237"
click at [122, 90] on select "-- Tour Request Response Proposal 6-9 Month Check-in Happy 1 Month Anniversary!…" at bounding box center [393, 100] width 543 height 20
type input "Let's Plan Something Wonderful at The Gatehouse!"
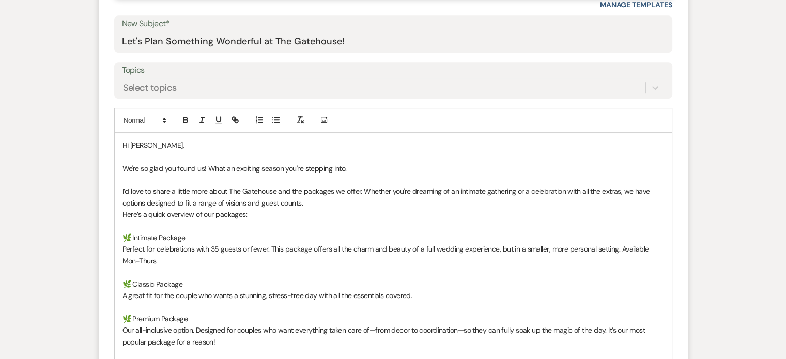
scroll to position [569, 0]
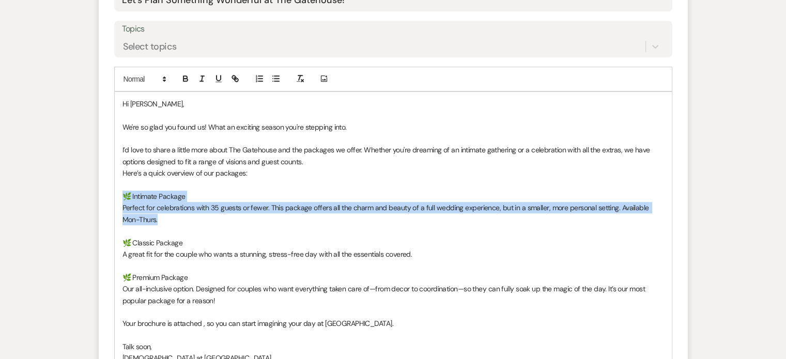
drag, startPoint x: 155, startPoint y: 222, endPoint x: 118, endPoint y: 195, distance: 46.2
click at [118, 195] on div "Hi [PERSON_NAME], We're so glad you found us! What an exciting season you're st…" at bounding box center [393, 237] width 557 height 290
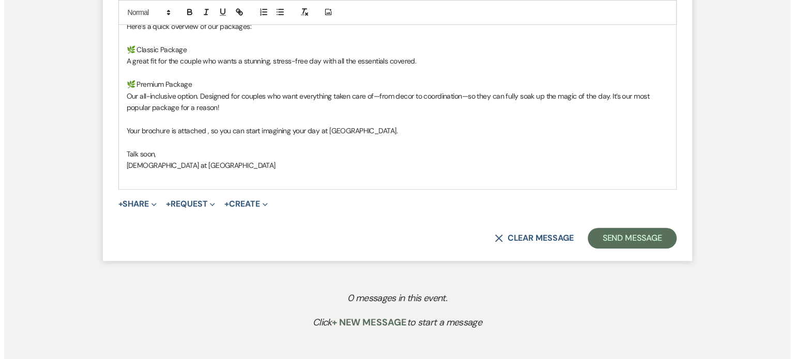
scroll to position [724, 0]
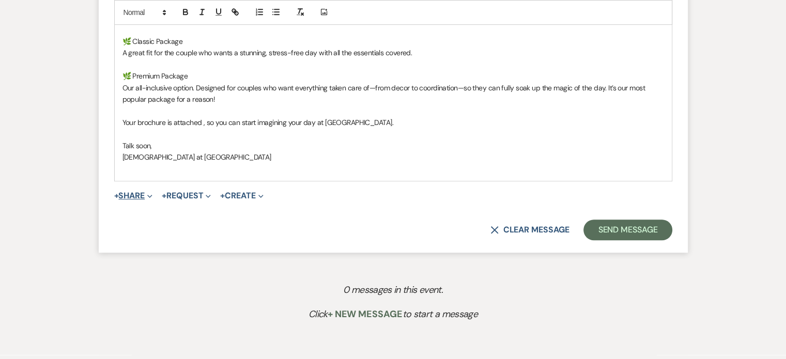
click at [134, 195] on button "+ Share Expand" at bounding box center [133, 196] width 39 height 8
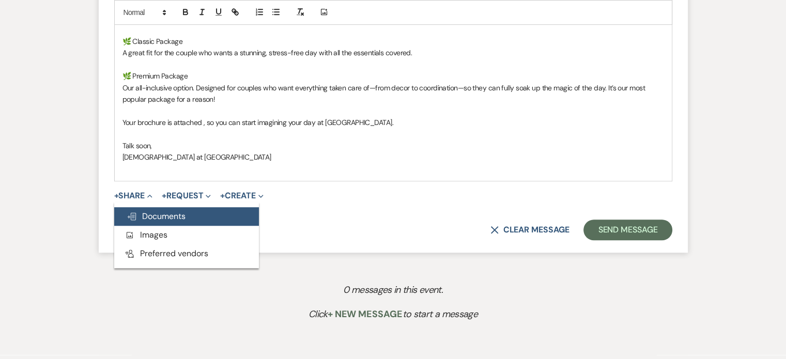
click at [158, 212] on span "Doc Upload Documents" at bounding box center [156, 216] width 59 height 11
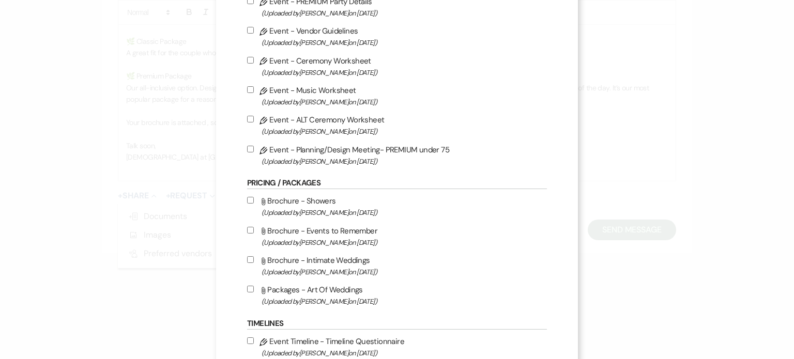
scroll to position [620, 0]
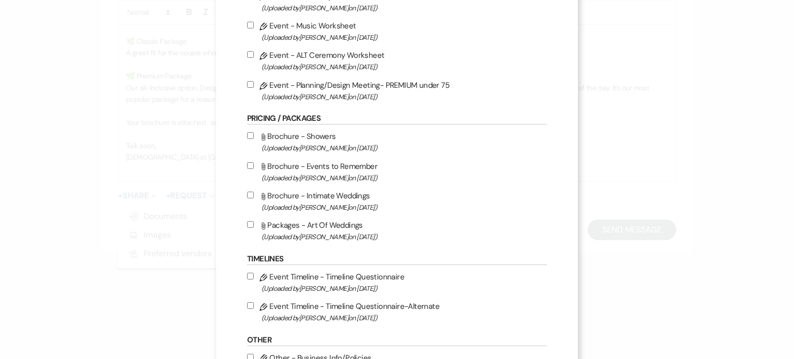
click at [333, 229] on label "Attach File Packages - Art Of Weddings (Uploaded by [PERSON_NAME] on [DATE] )" at bounding box center [397, 231] width 300 height 24
click at [254, 228] on input "Attach File Packages - Art Of Weddings (Uploaded by [PERSON_NAME] on [DATE] )" at bounding box center [250, 224] width 7 height 7
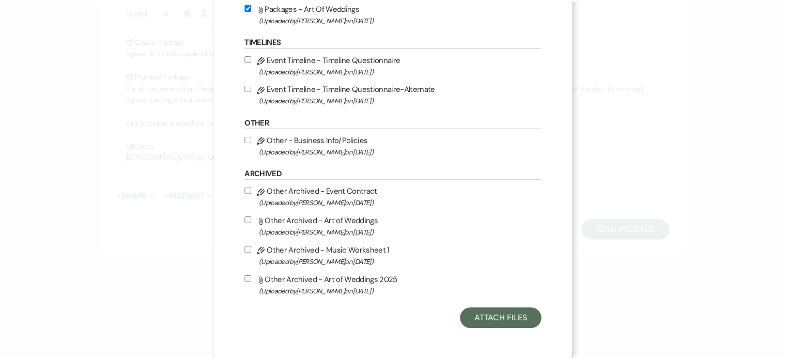
scroll to position [844, 0]
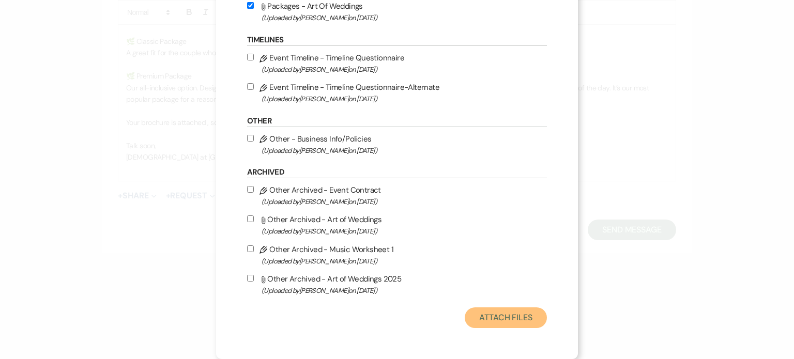
click at [484, 313] on button "Attach Files" at bounding box center [506, 318] width 82 height 21
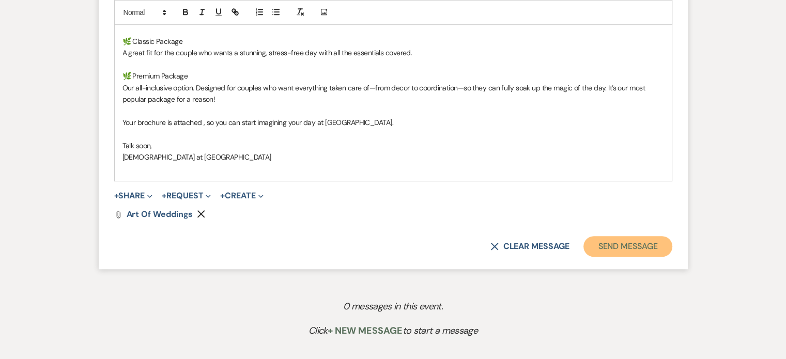
click at [637, 242] on button "Send Message" at bounding box center [628, 246] width 88 height 21
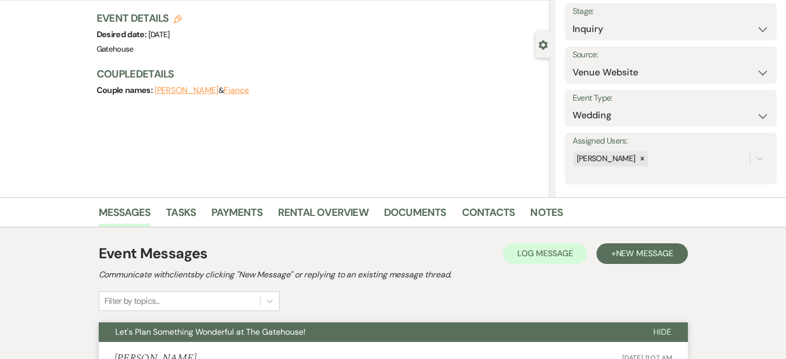
scroll to position [0, 0]
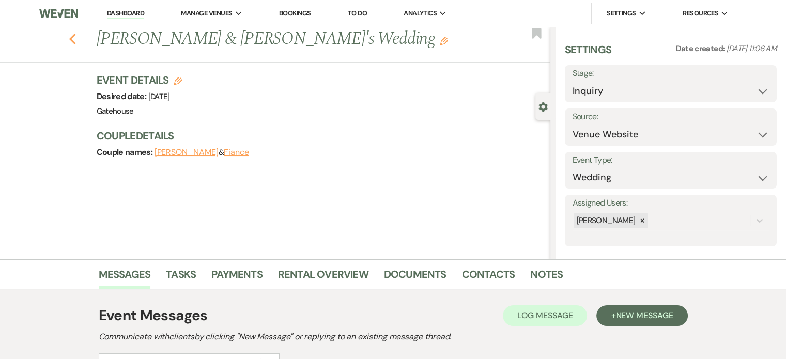
click at [77, 40] on icon "Previous" at bounding box center [73, 39] width 8 height 12
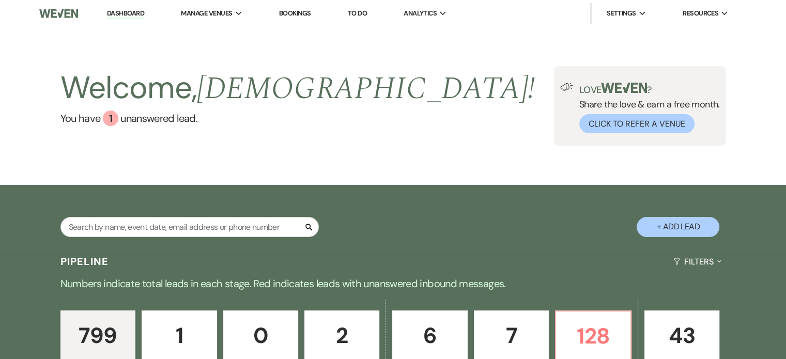
drag, startPoint x: 219, startPoint y: 34, endPoint x: 399, endPoint y: 114, distance: 196.7
click at [0, 0] on li "Gatehouse" at bounding box center [0, 0] width 0 height 0
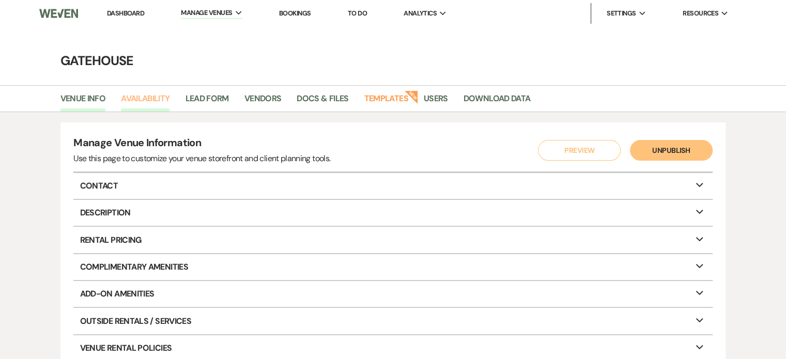
click at [155, 100] on link "Availability" at bounding box center [145, 102] width 49 height 20
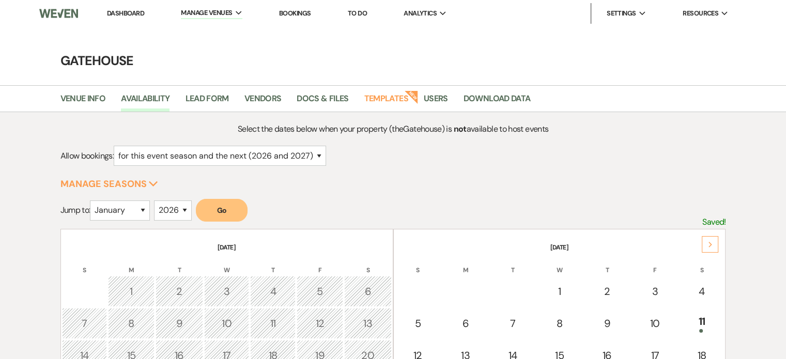
click at [708, 242] on icon "Next" at bounding box center [710, 245] width 5 height 6
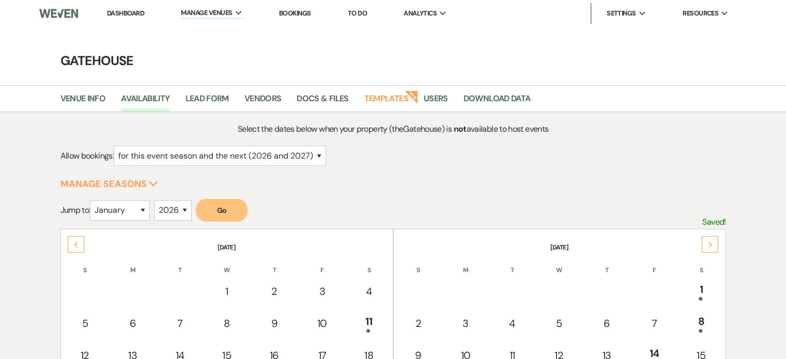
click at [708, 242] on icon "Next" at bounding box center [710, 245] width 5 height 6
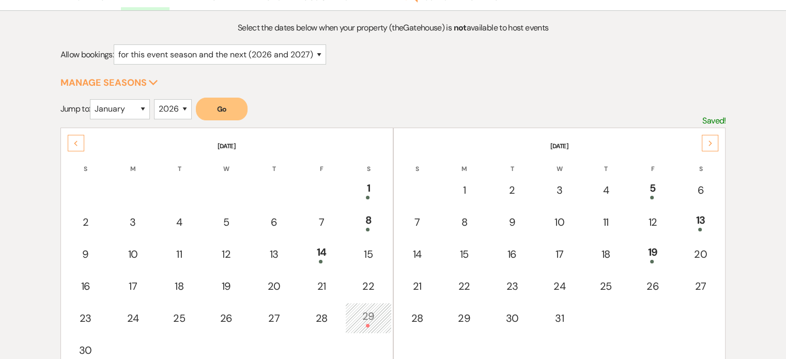
scroll to position [103, 0]
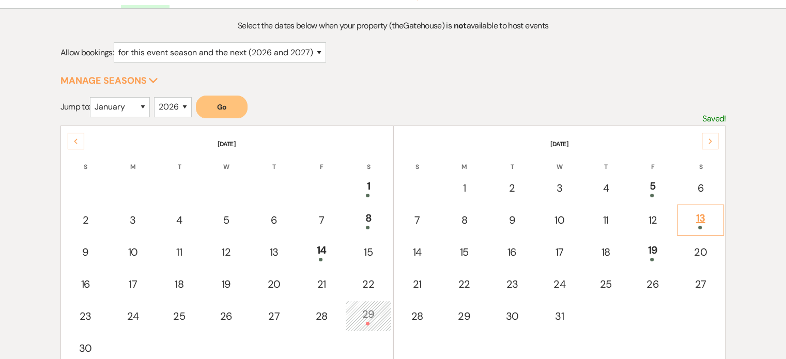
click at [699, 217] on div "13" at bounding box center [701, 219] width 36 height 19
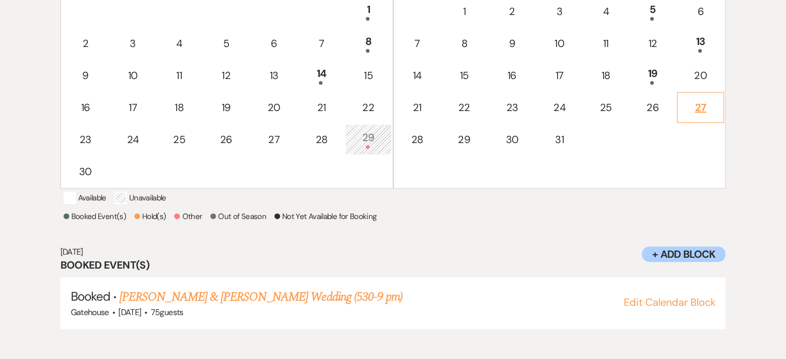
scroll to position [228, 0]
